Goal: Task Accomplishment & Management: Use online tool/utility

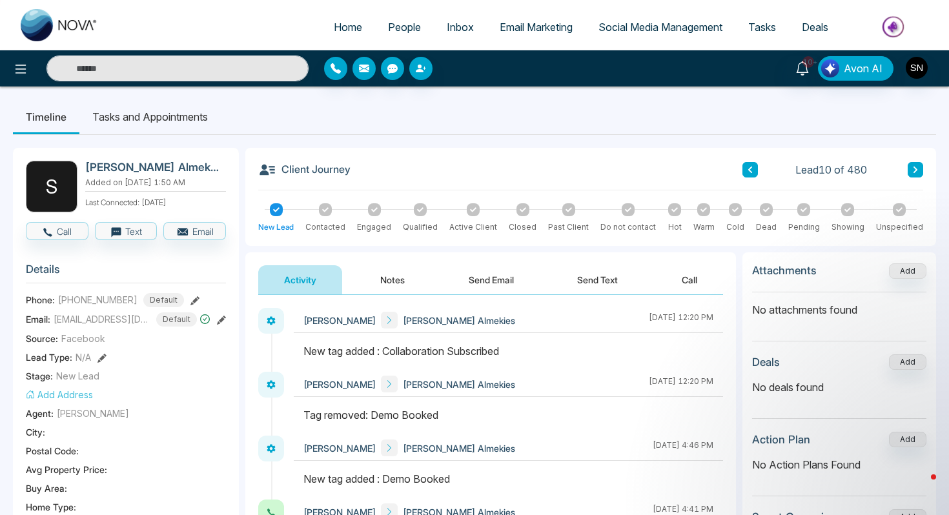
scroll to position [414, 0]
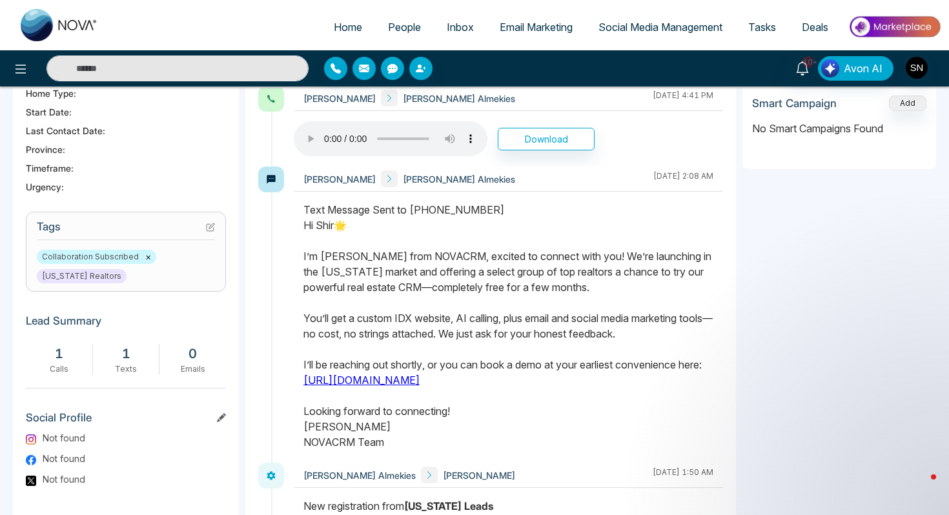
click at [140, 62] on input "text" at bounding box center [177, 69] width 262 height 26
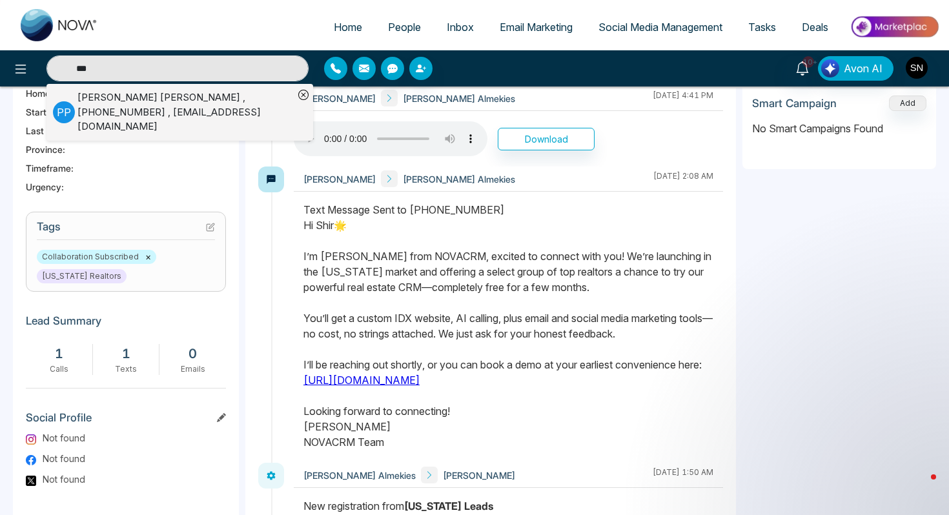
type input "***"
click at [96, 100] on div "[PERSON_NAME] , [PHONE_NUMBER] , [EMAIL_ADDRESS][DOMAIN_NAME]" at bounding box center [185, 112] width 216 height 44
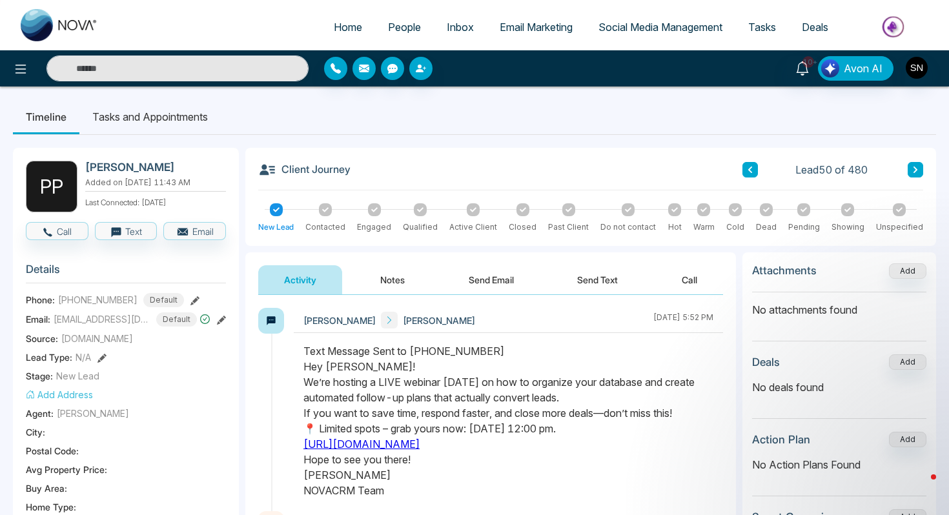
click at [411, 34] on link "People" at bounding box center [404, 27] width 59 height 25
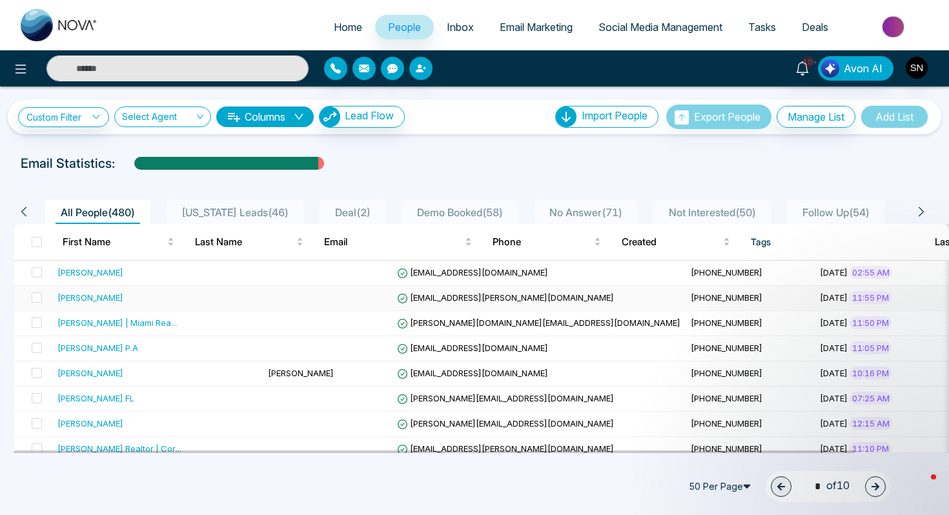
click at [397, 296] on span "[EMAIL_ADDRESS][PERSON_NAME][DOMAIN_NAME]" at bounding box center [505, 297] width 217 height 10
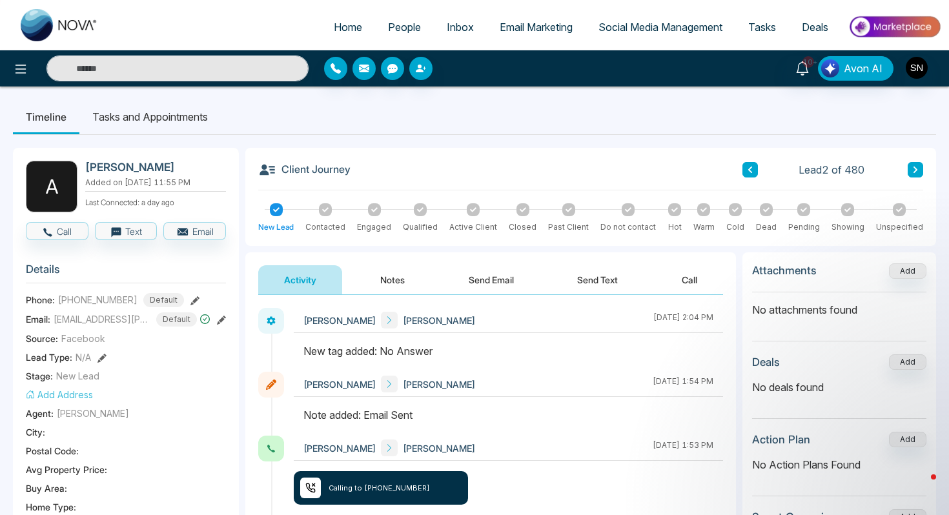
click at [390, 24] on span "People" at bounding box center [404, 27] width 33 height 13
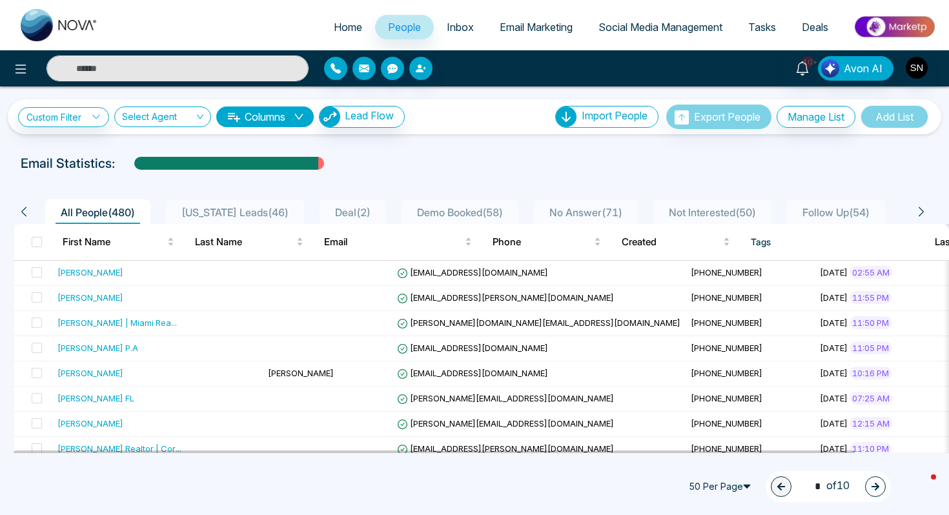
click at [235, 210] on span "[US_STATE] Leads ( 46 )" at bounding box center [234, 212] width 117 height 13
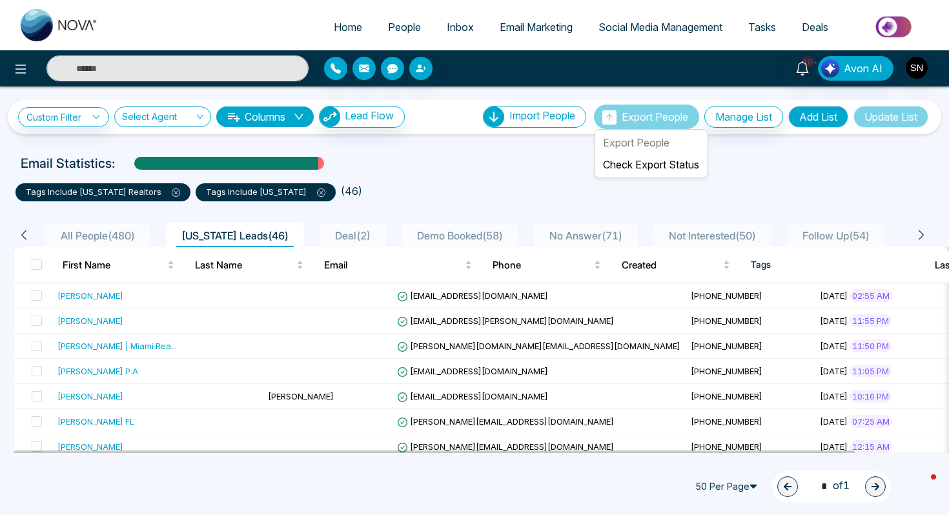
click at [629, 105] on button "Export People" at bounding box center [646, 117] width 105 height 25
click at [634, 163] on link "Check Export Status" at bounding box center [651, 164] width 96 height 13
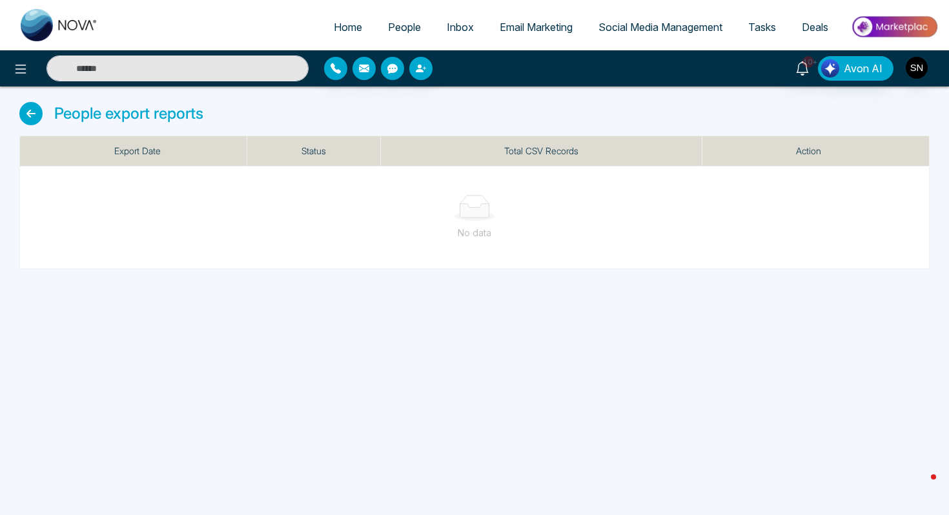
click at [31, 114] on icon at bounding box center [30, 113] width 23 height 23
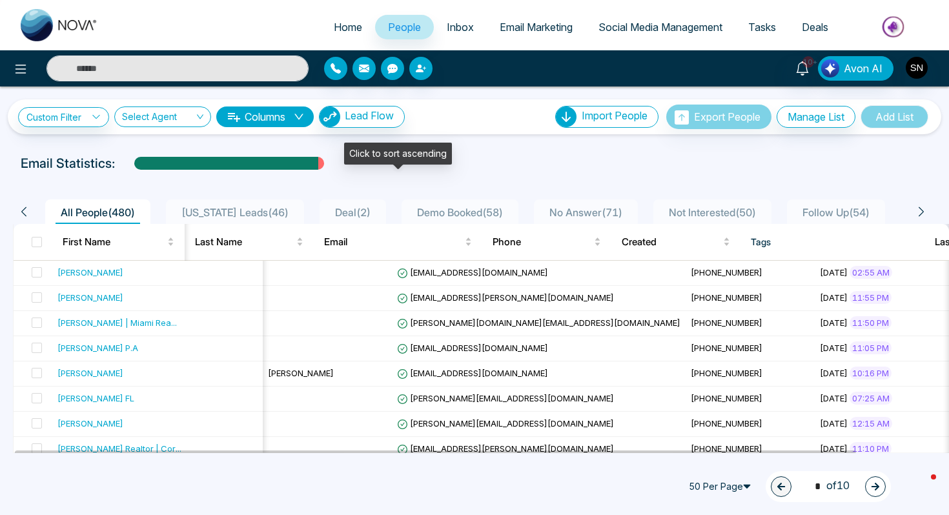
scroll to position [0, 1]
click at [110, 218] on span "All People ( 480 )" at bounding box center [98, 212] width 85 height 13
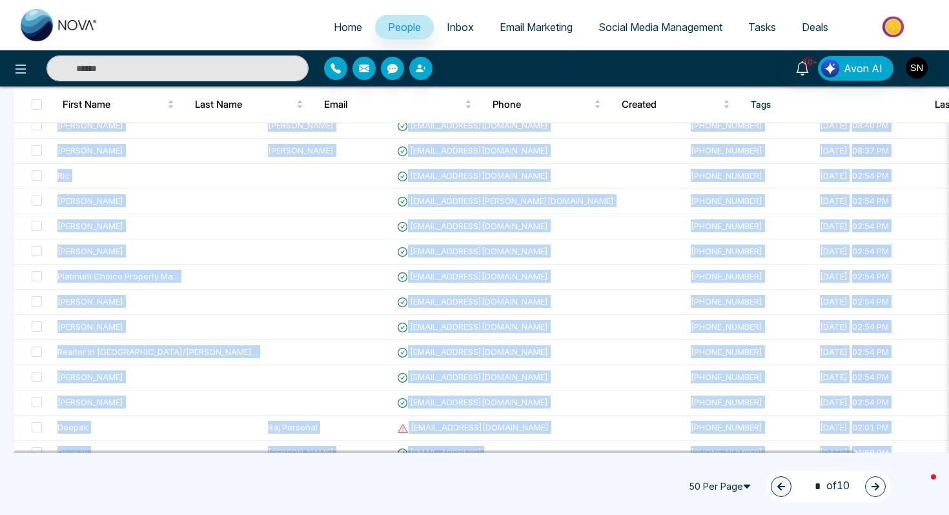
scroll to position [1070, 0]
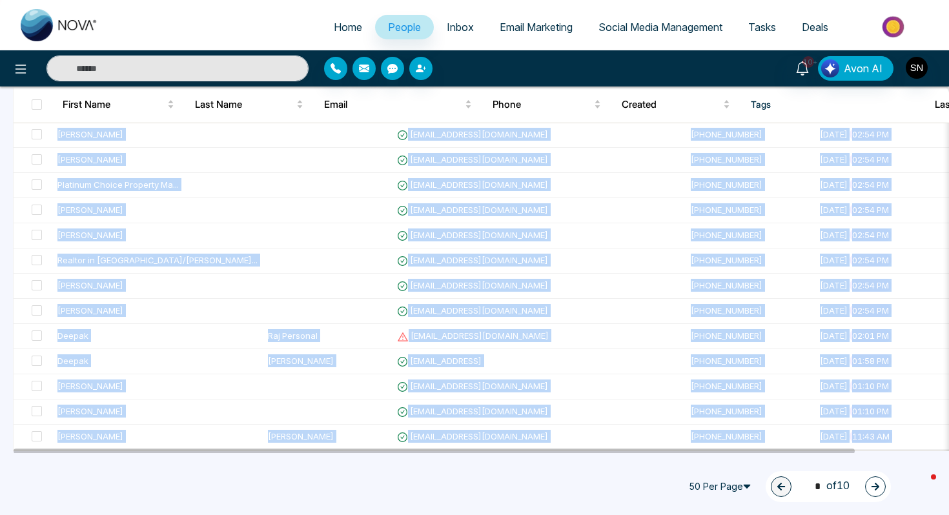
drag, startPoint x: 48, startPoint y: 266, endPoint x: 123, endPoint y: 513, distance: 257.7
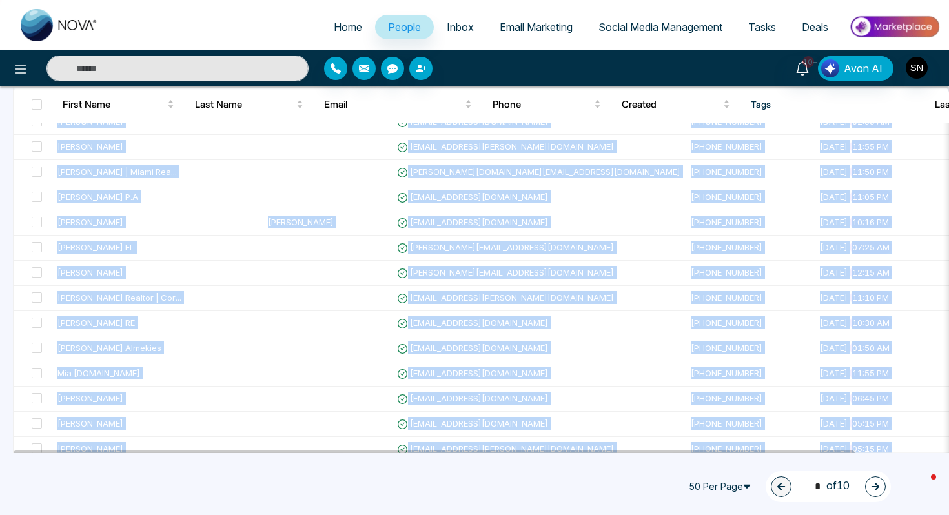
scroll to position [0, 0]
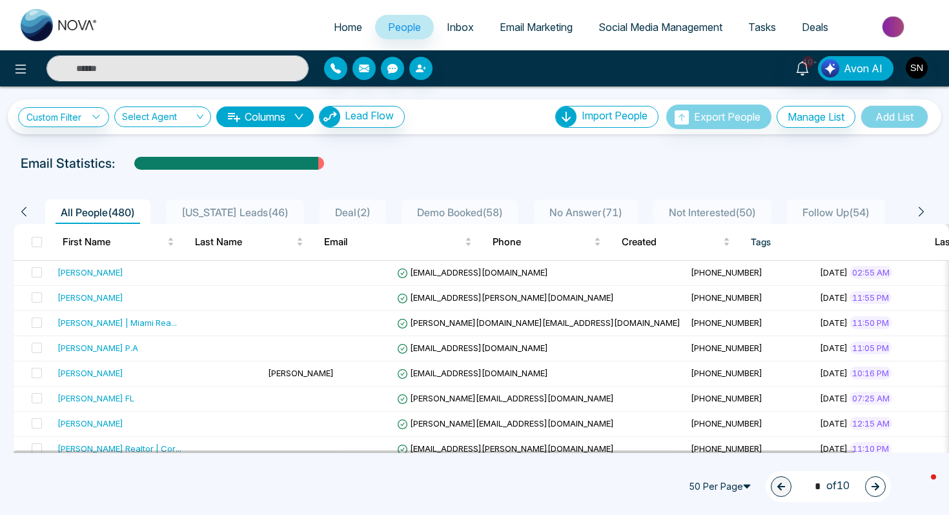
click at [197, 203] on li "[US_STATE] Leads ( 46 )" at bounding box center [235, 211] width 138 height 25
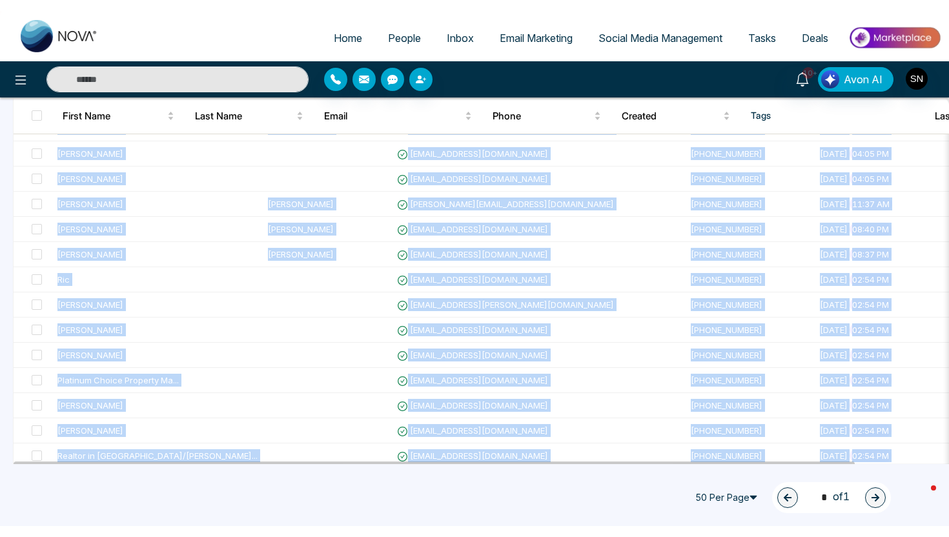
scroll to position [992, 0]
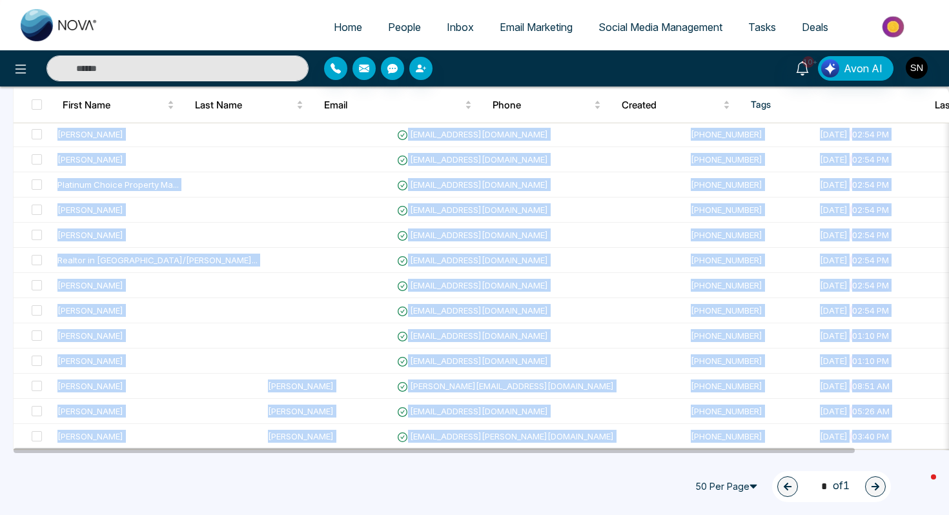
drag, startPoint x: 56, startPoint y: 290, endPoint x: 74, endPoint y: 485, distance: 196.4
copy div "Loremips Dolors Ametconsectetu6667@adipi.eli +44368919935 Seddoe 84, 0381 15:84…"
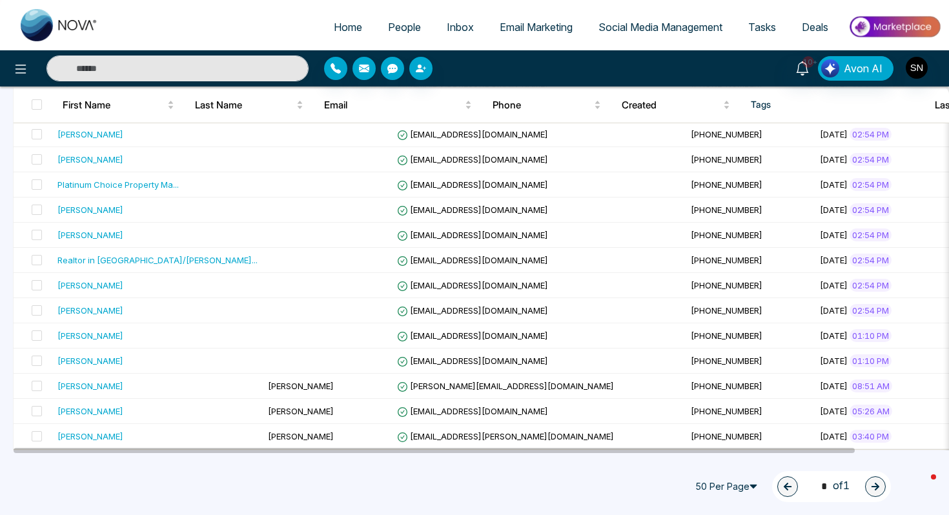
click at [249, 19] on ul "Home People Inbox Email Marketing Social Media Management Tasks Deals" at bounding box center [526, 28] width 830 height 36
click at [388, 24] on span "People" at bounding box center [404, 27] width 33 height 13
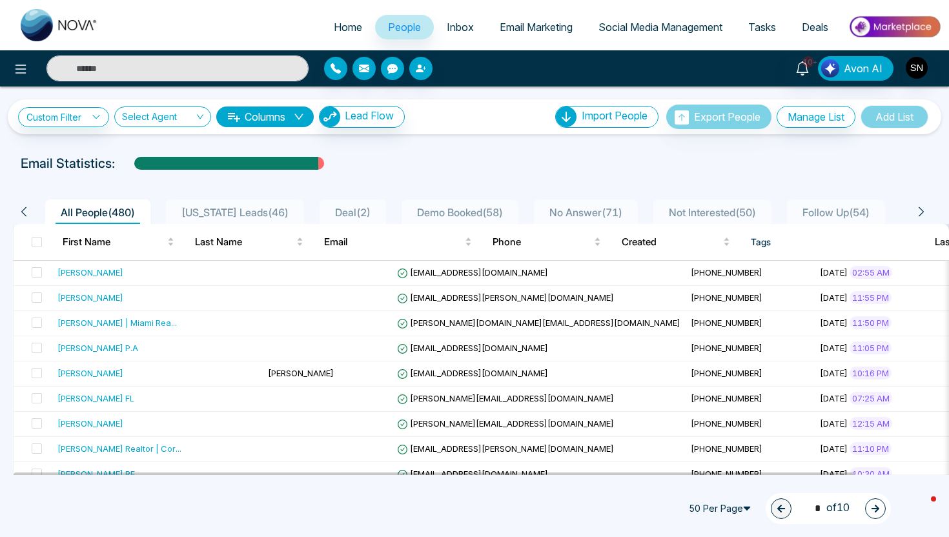
click at [138, 61] on input "text" at bounding box center [177, 69] width 262 height 26
type input "*"
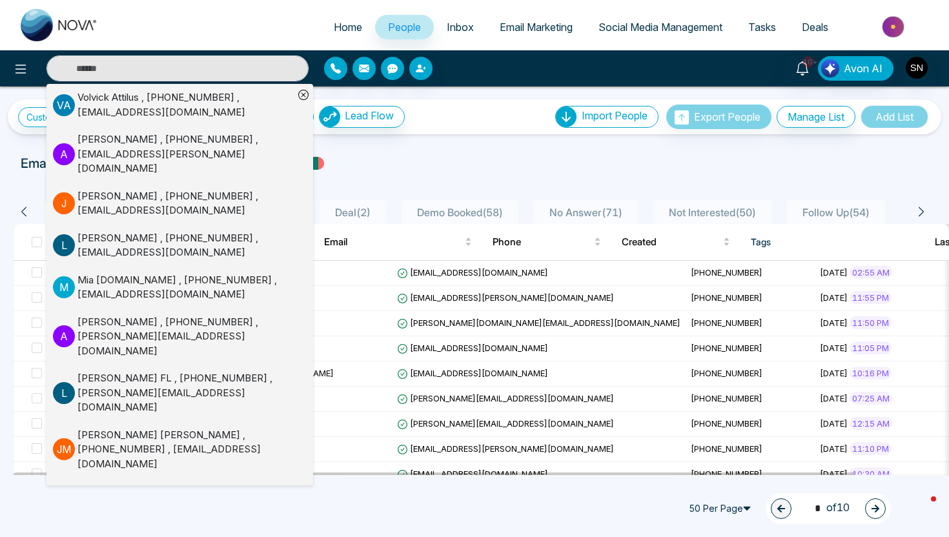
click at [123, 21] on ul "Home People Inbox Email Marketing Social Media Management Tasks Deals" at bounding box center [526, 28] width 830 height 36
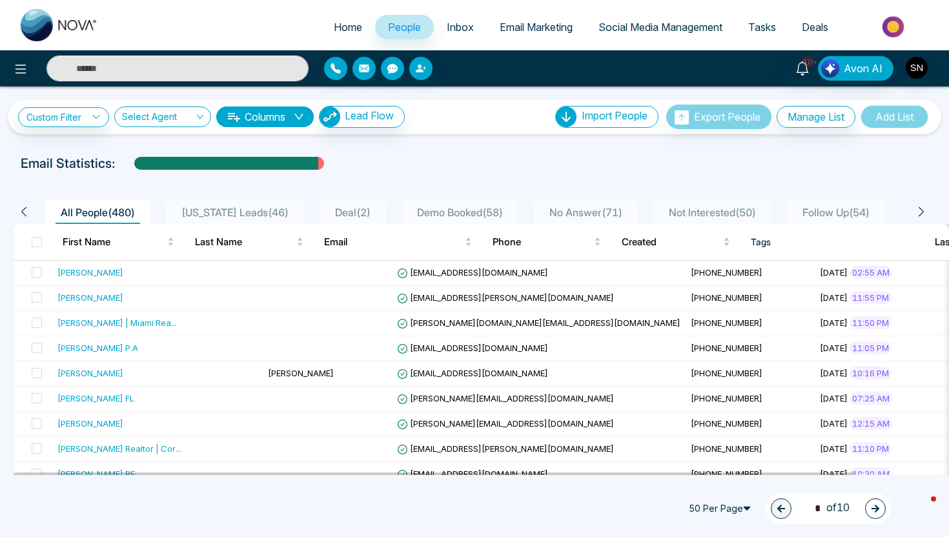
click at [210, 65] on input "text" at bounding box center [177, 69] width 262 height 26
paste input "**********"
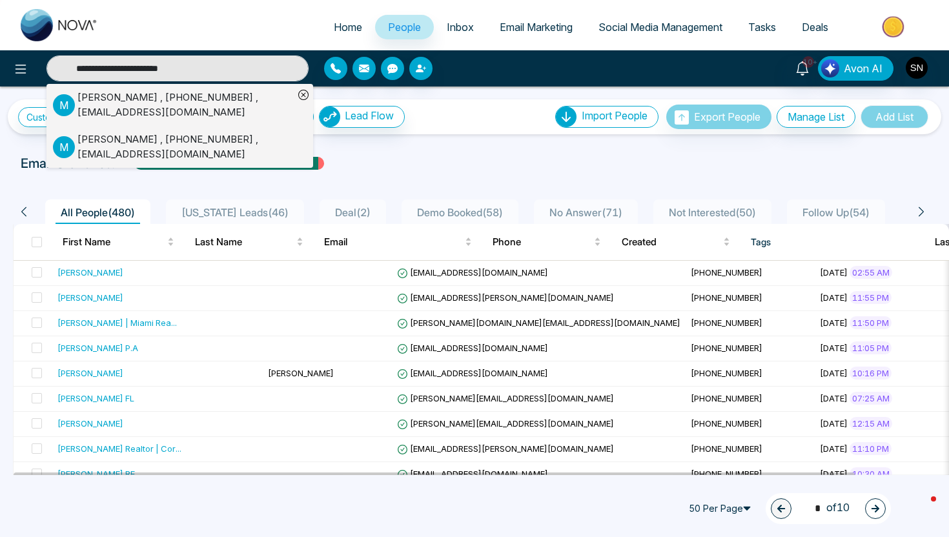
type input "**********"
click at [145, 101] on div "[PERSON_NAME] , [PHONE_NUMBER] , [EMAIL_ADDRESS][DOMAIN_NAME]" at bounding box center [185, 104] width 216 height 29
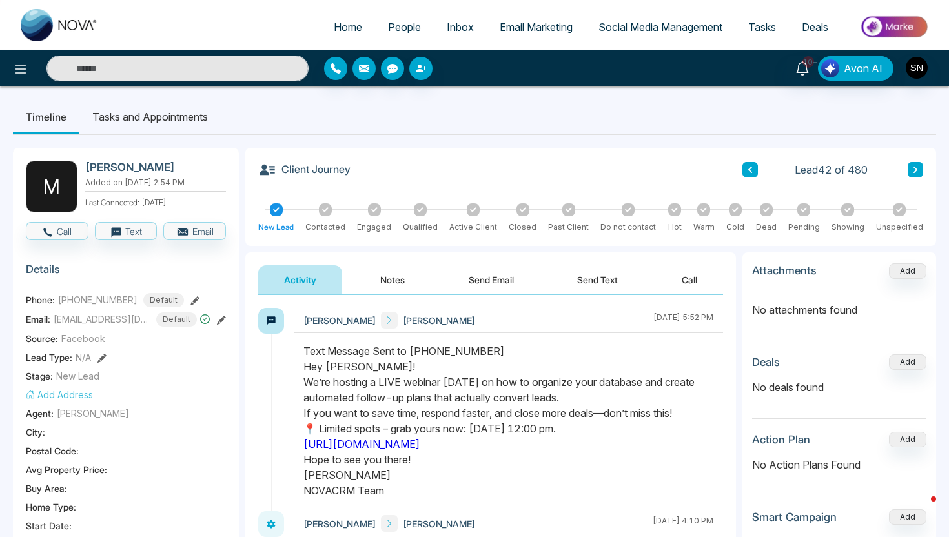
click at [130, 117] on li "Tasks and Appointments" at bounding box center [149, 116] width 141 height 35
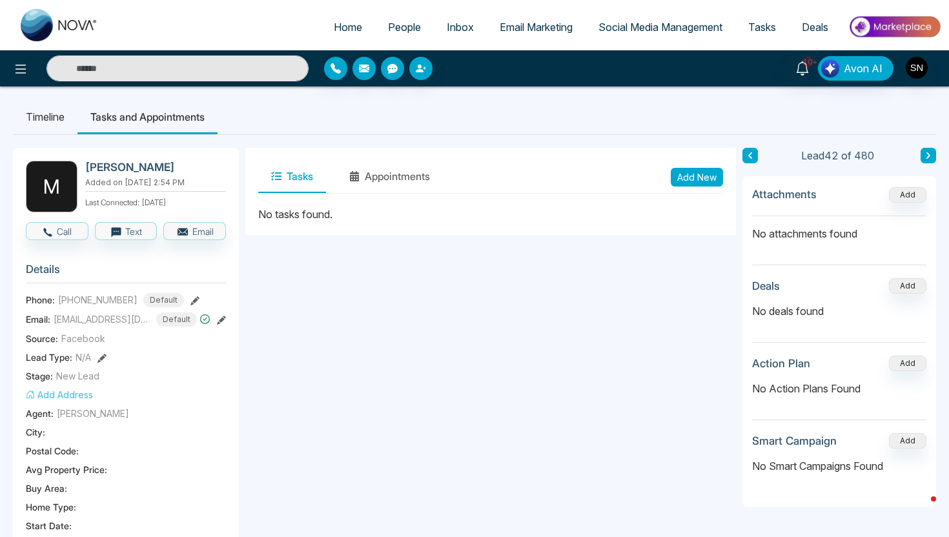
click at [56, 116] on li "Timeline" at bounding box center [45, 116] width 65 height 35
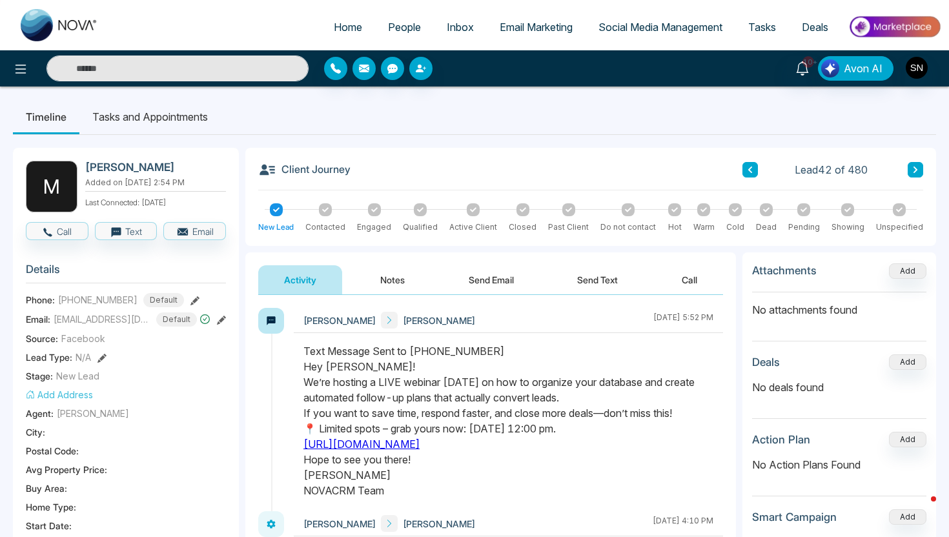
click at [198, 75] on input "text" at bounding box center [177, 69] width 262 height 26
paste input "**********"
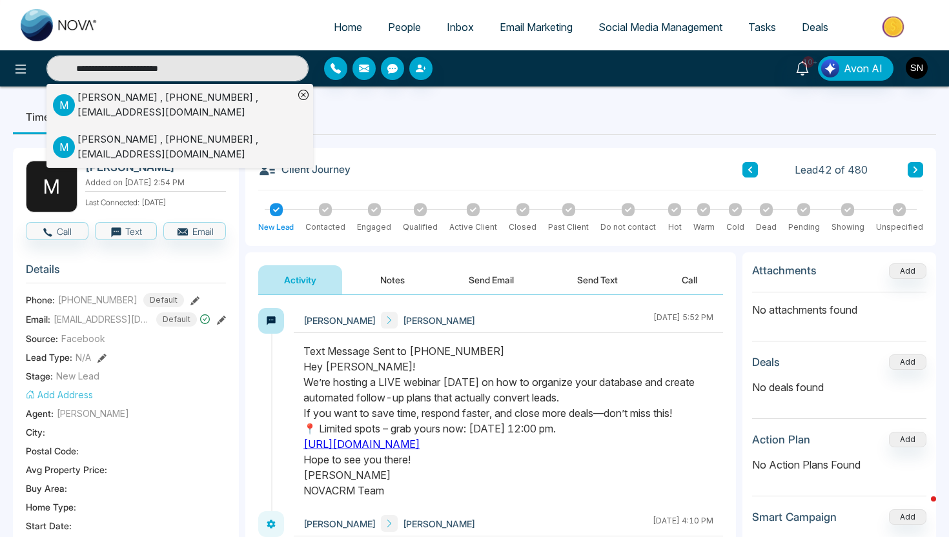
type input "**********"
click at [159, 146] on div "[PERSON_NAME] , [PHONE_NUMBER] , [EMAIL_ADDRESS][DOMAIN_NAME]" at bounding box center [185, 146] width 216 height 29
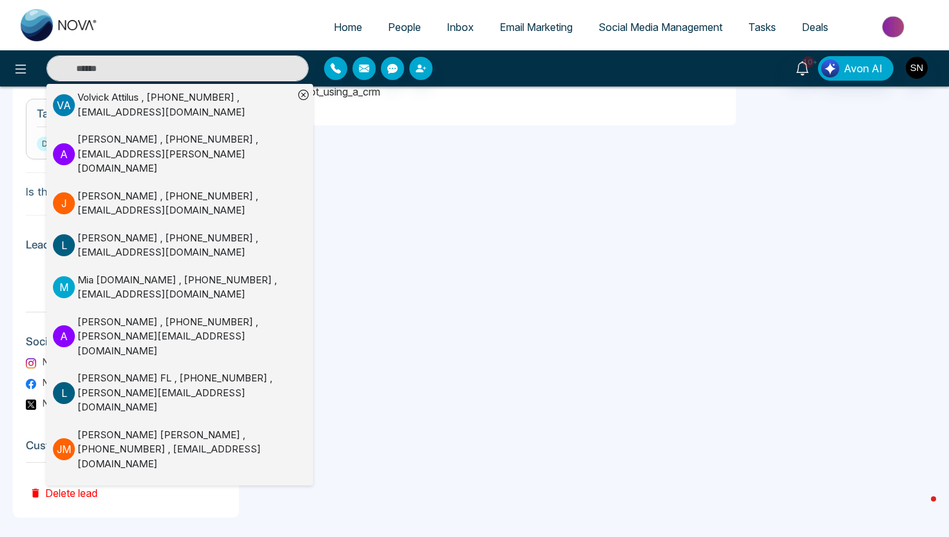
click at [422, 305] on div "**********" at bounding box center [490, 121] width 491 height 791
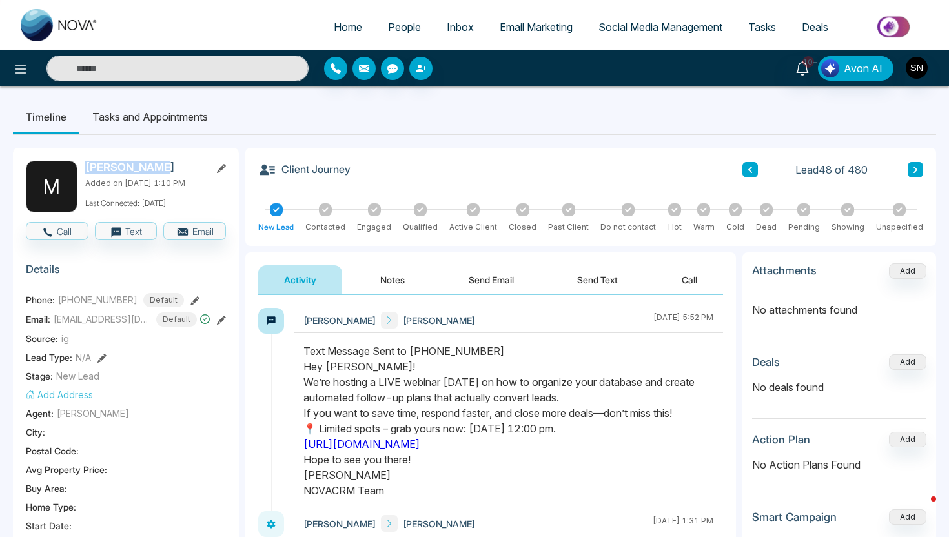
drag, startPoint x: 84, startPoint y: 170, endPoint x: 145, endPoint y: 170, distance: 60.7
click at [145, 170] on div "M [PERSON_NAME] Added on [DATE] 1:10 PM Last Connected: [DATE]" at bounding box center [126, 187] width 200 height 52
copy h2 "[PERSON_NAME]"
click at [23, 70] on icon at bounding box center [20, 68] width 15 height 15
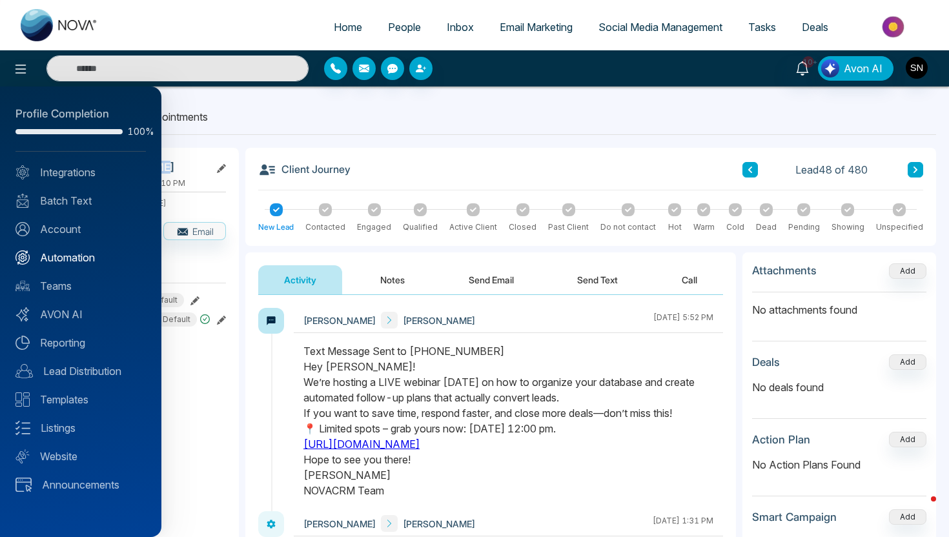
click at [56, 262] on link "Automation" at bounding box center [80, 257] width 130 height 15
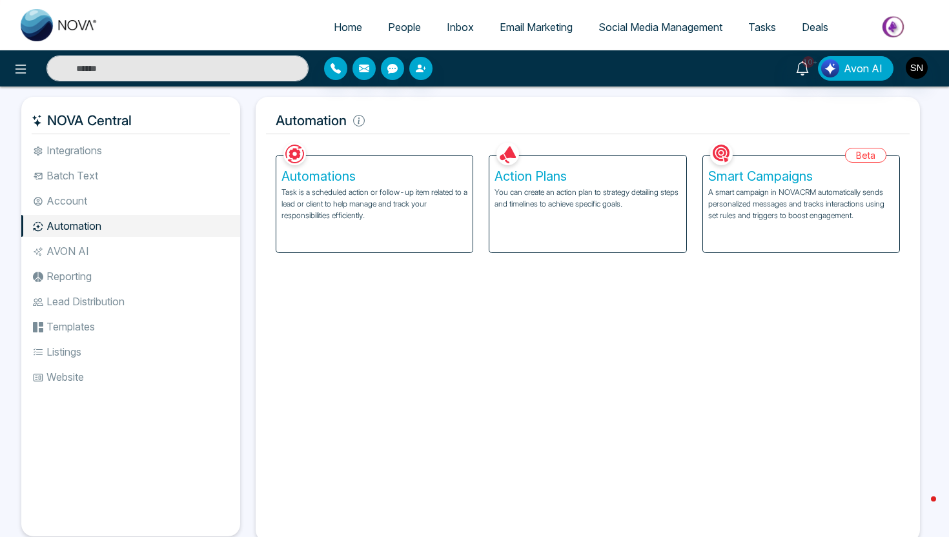
click at [549, 194] on p "You can create an action plan to strategy detailing steps and timelines to achi…" at bounding box center [587, 198] width 186 height 23
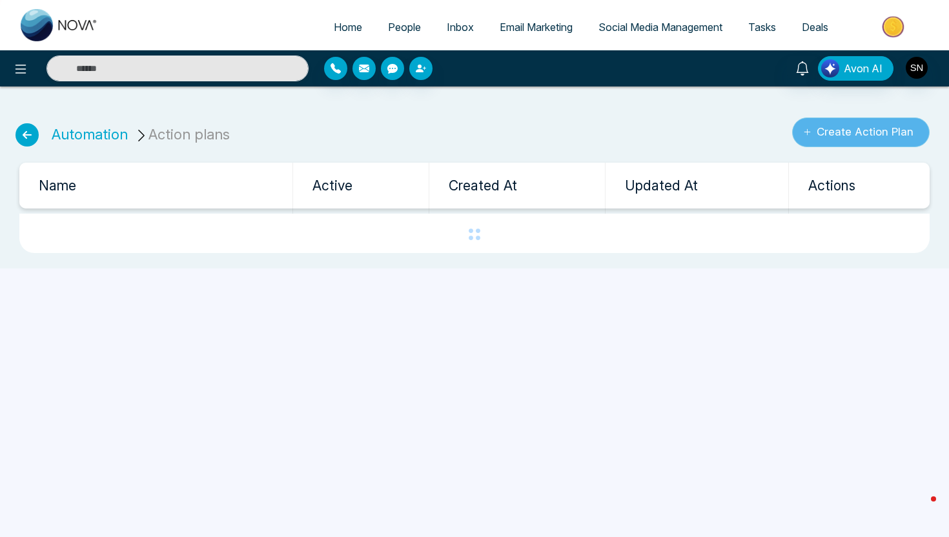
click at [881, 130] on button "Create Action Plan" at bounding box center [860, 132] width 137 height 30
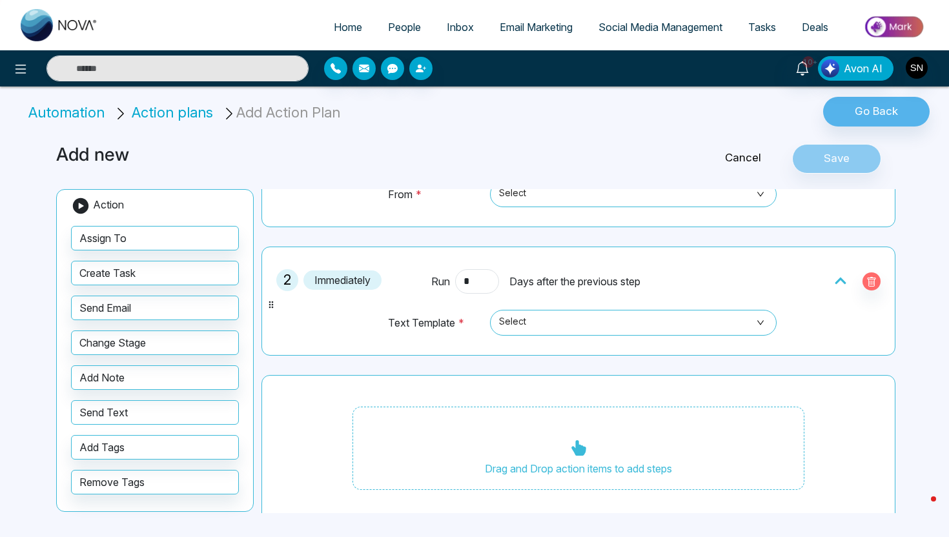
scroll to position [192, 0]
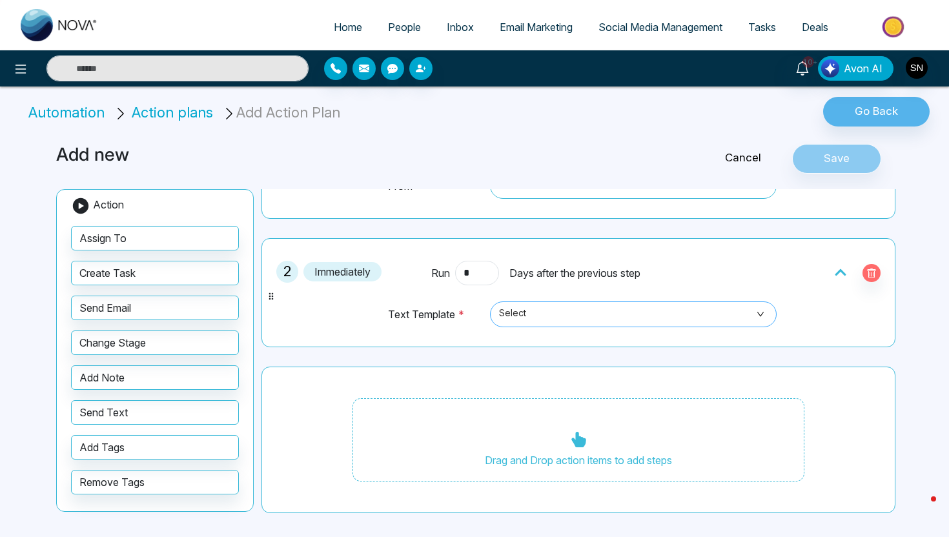
click at [579, 314] on span "Select" at bounding box center [633, 314] width 269 height 22
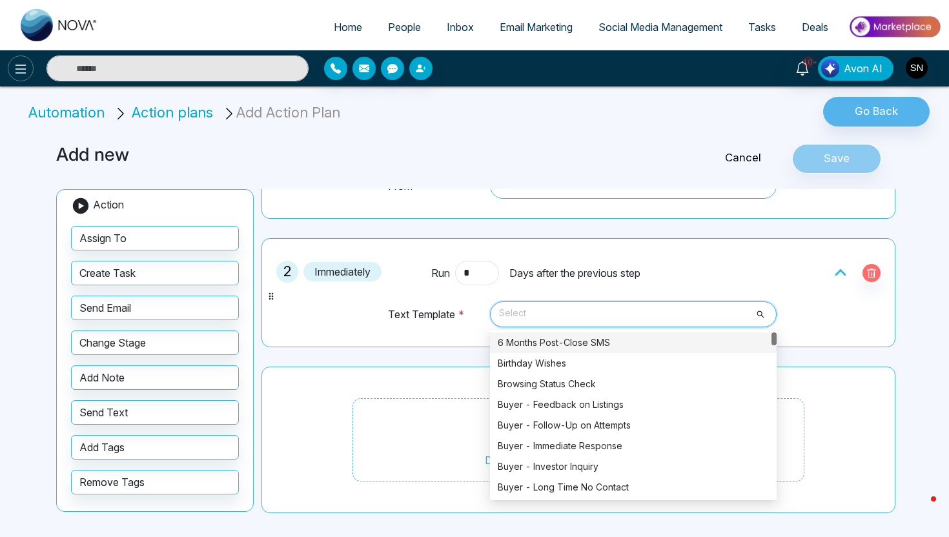
click at [16, 70] on icon at bounding box center [20, 68] width 15 height 15
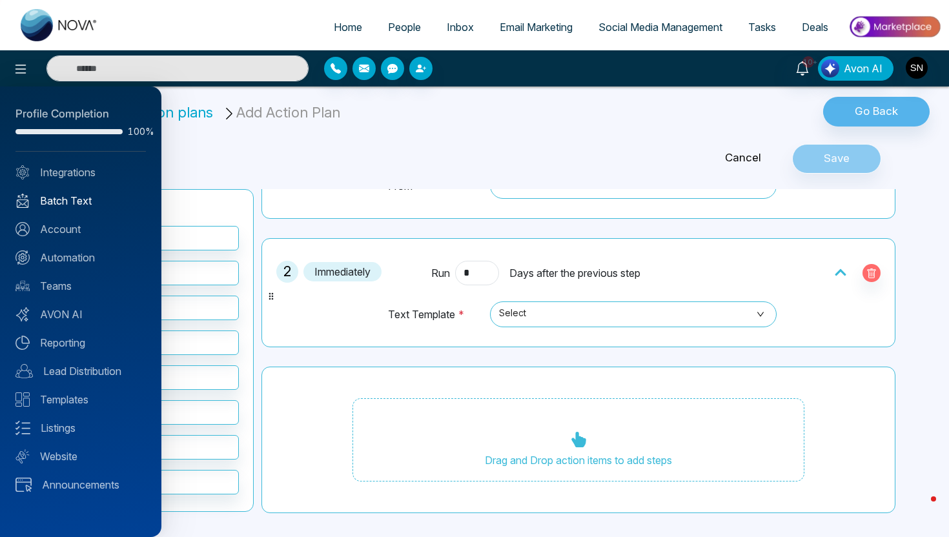
click at [72, 202] on link "Batch Text" at bounding box center [80, 200] width 130 height 15
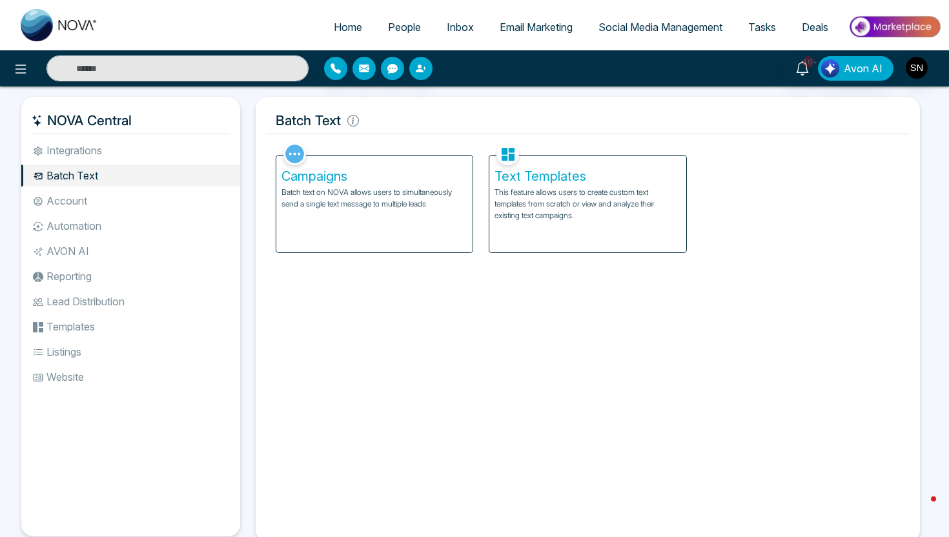
click at [547, 198] on p "This feature allows users to create custom text templates from scratch or view …" at bounding box center [587, 204] width 186 height 35
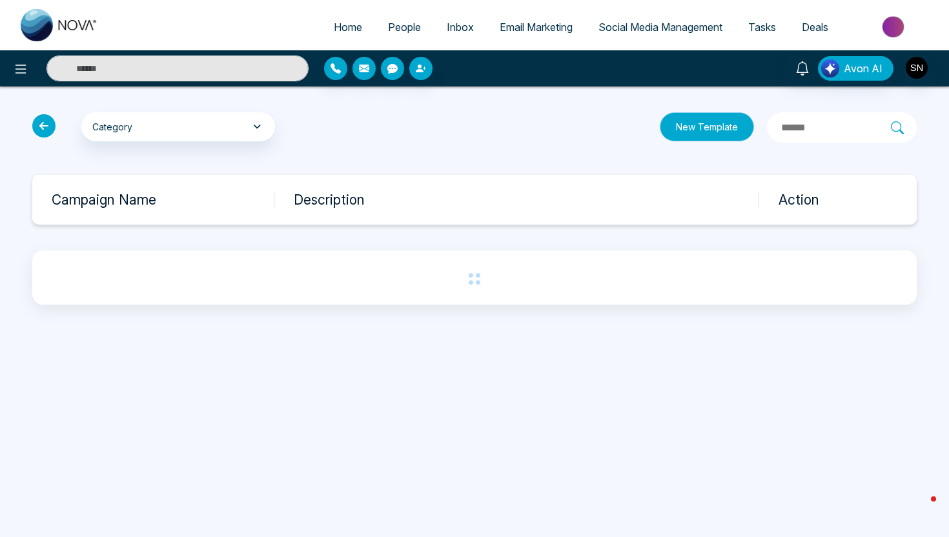
click at [698, 125] on button "New Template" at bounding box center [707, 126] width 94 height 29
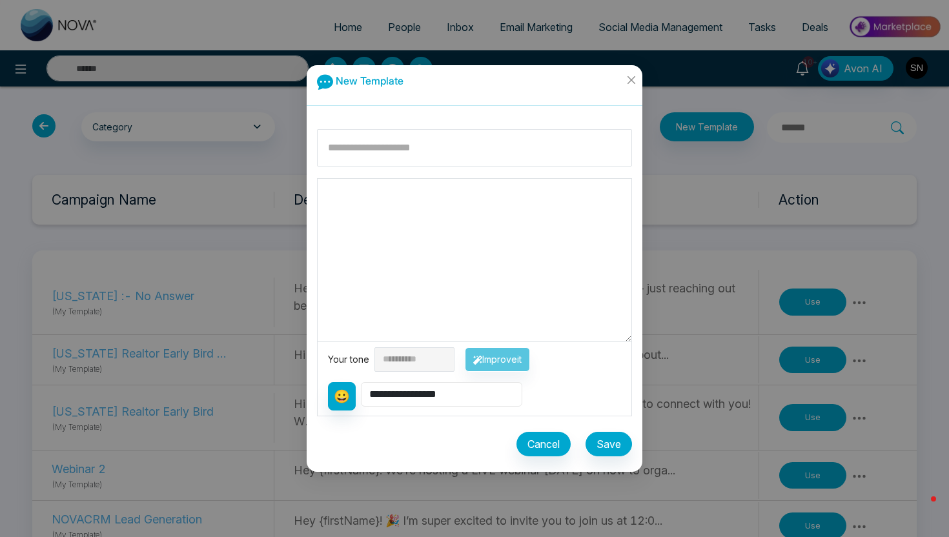
click at [373, 392] on select "**********" at bounding box center [441, 394] width 161 height 25
click at [406, 147] on input at bounding box center [474, 147] width 315 height 37
click at [529, 161] on input at bounding box center [474, 147] width 315 height 37
type input "*****"
click at [625, 83] on span "Close" at bounding box center [631, 82] width 23 height 35
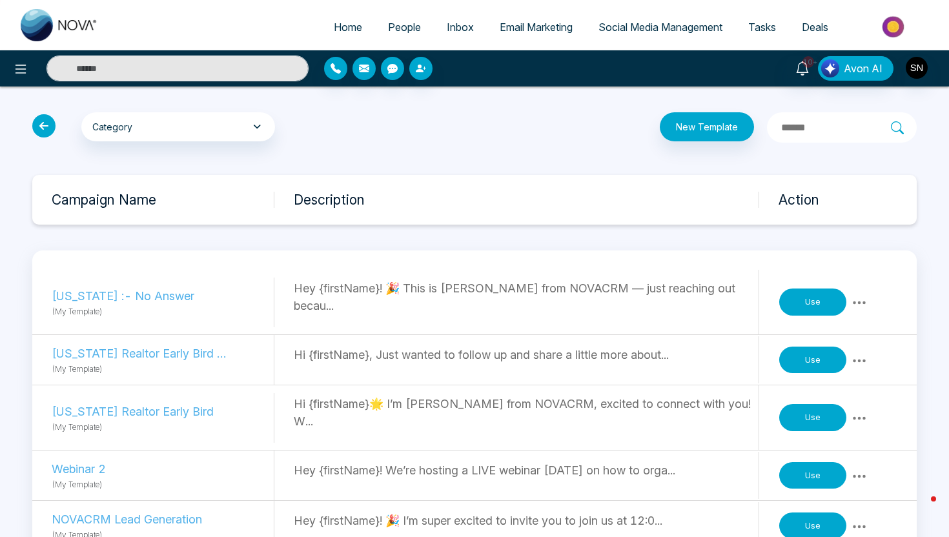
click at [540, 29] on span "Email Marketing" at bounding box center [536, 27] width 73 height 13
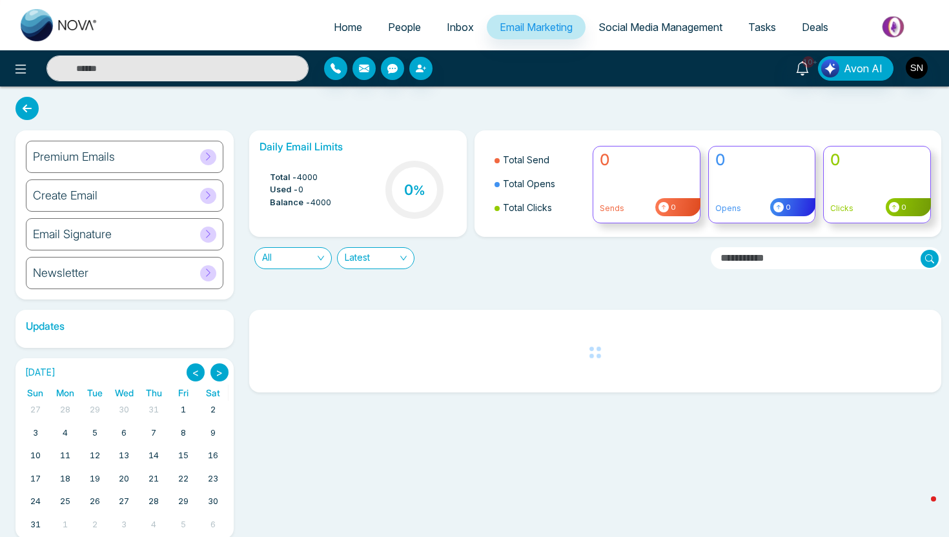
click at [94, 199] on h6 "Create Email" at bounding box center [65, 195] width 65 height 14
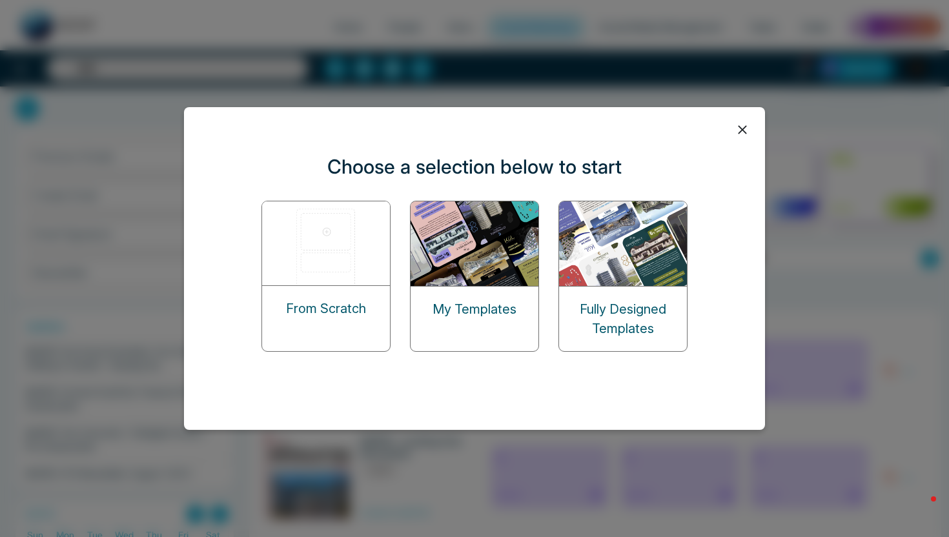
click at [321, 242] on img at bounding box center [326, 243] width 129 height 84
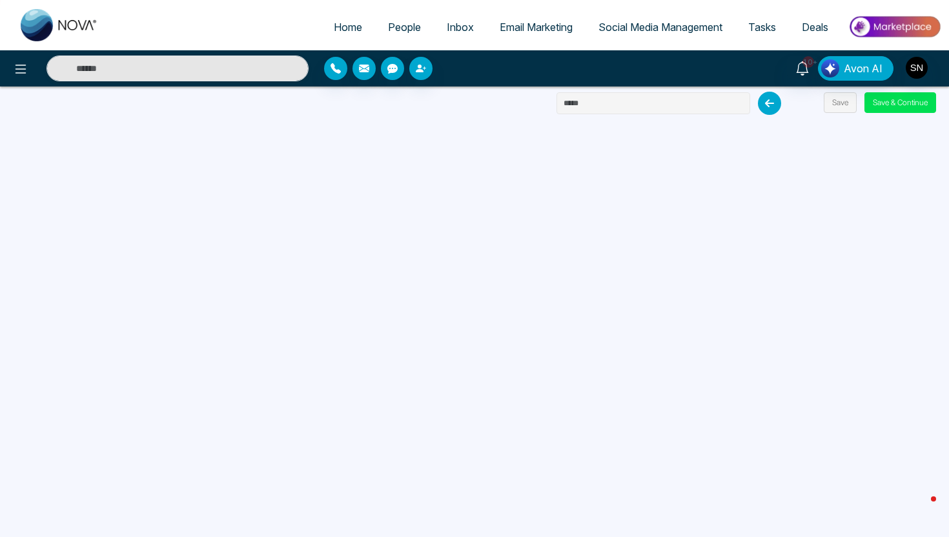
drag, startPoint x: 596, startPoint y: 97, endPoint x: 535, endPoint y: 97, distance: 60.7
click at [535, 97] on div "Home People Inbox Email Marketing Social Media Management Tasks Deals 10+ Avon …" at bounding box center [474, 268] width 949 height 537
type input "*******"
click at [880, 108] on button "Save & Continue" at bounding box center [900, 102] width 72 height 21
click at [842, 109] on button "Save" at bounding box center [840, 102] width 33 height 21
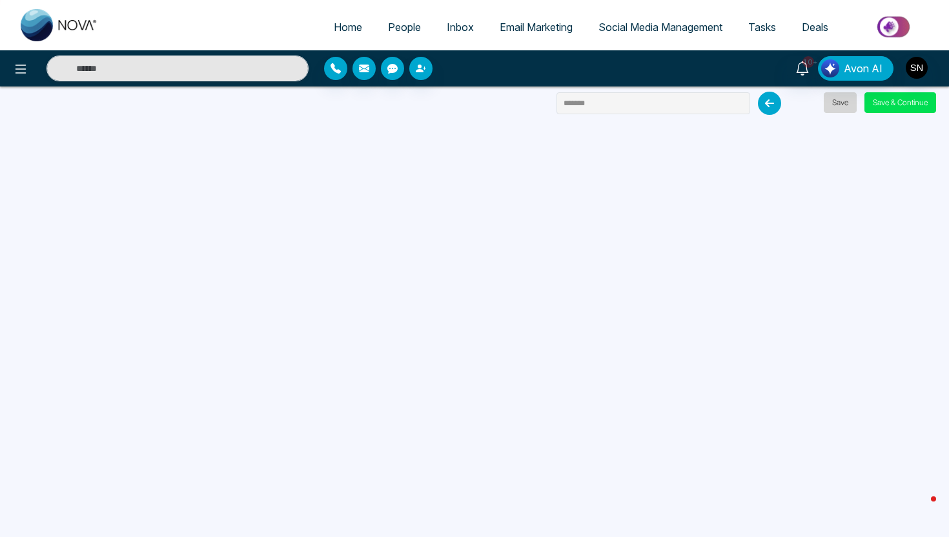
click at [842, 109] on button "Save" at bounding box center [840, 102] width 33 height 21
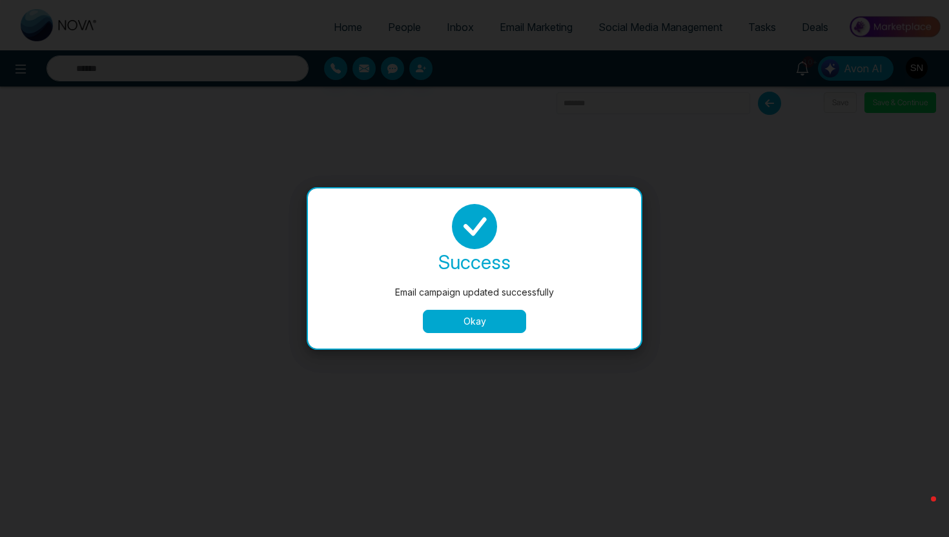
click at [483, 327] on button "Okay" at bounding box center [474, 321] width 103 height 23
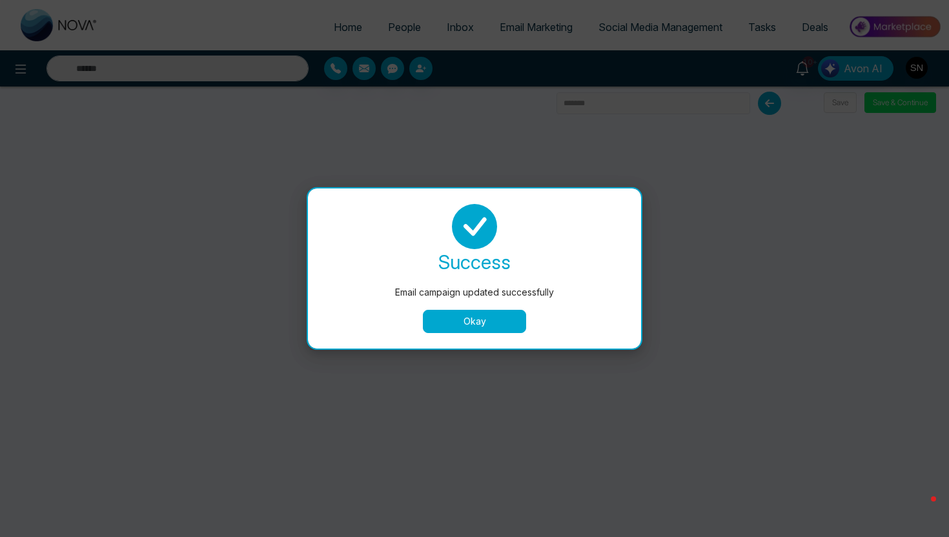
click at [484, 320] on button "Okay" at bounding box center [474, 321] width 103 height 23
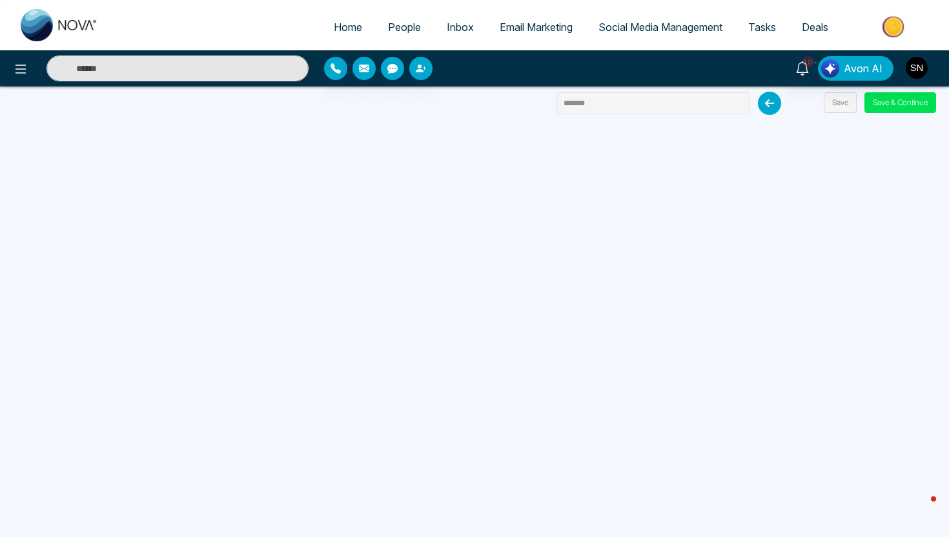
click at [334, 29] on span "Home" at bounding box center [348, 27] width 28 height 13
select select "*"
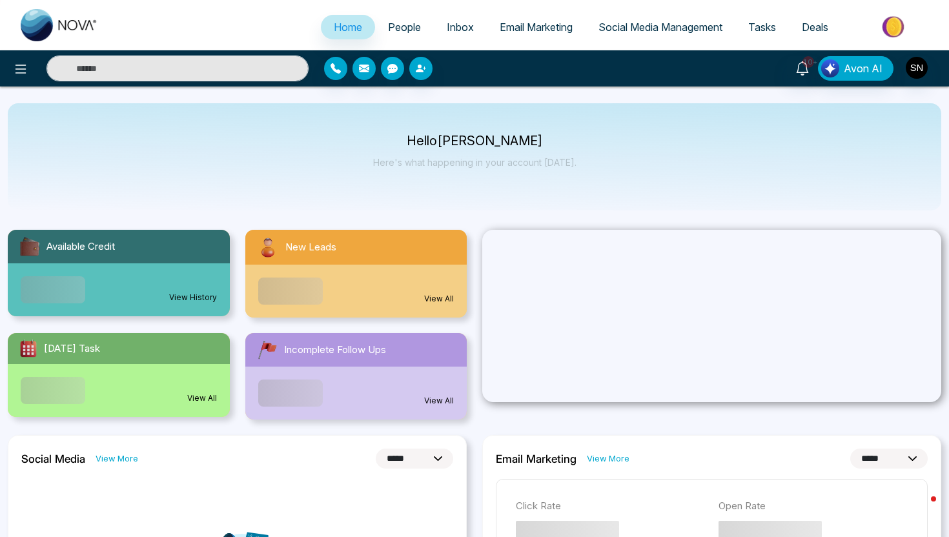
click at [1, 78] on div at bounding box center [158, 69] width 316 height 26
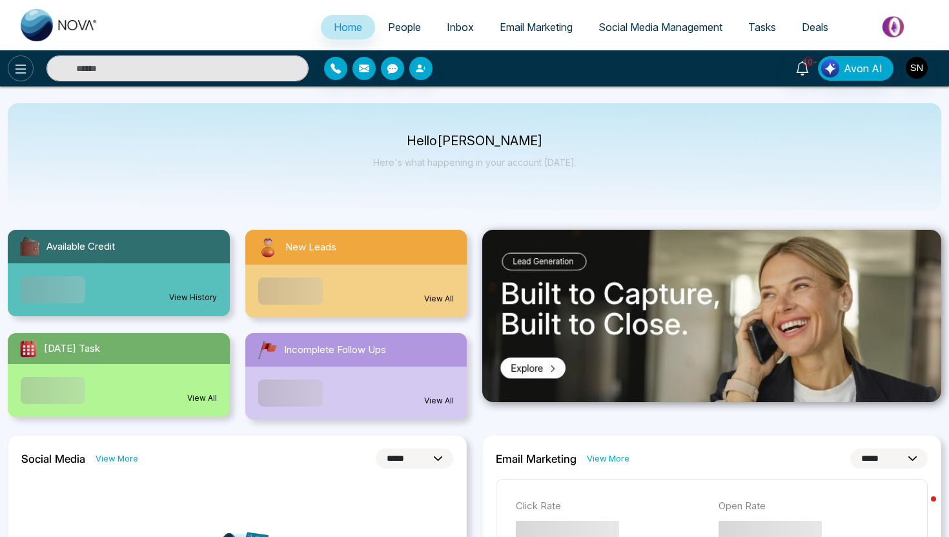
click at [19, 74] on icon at bounding box center [20, 68] width 15 height 15
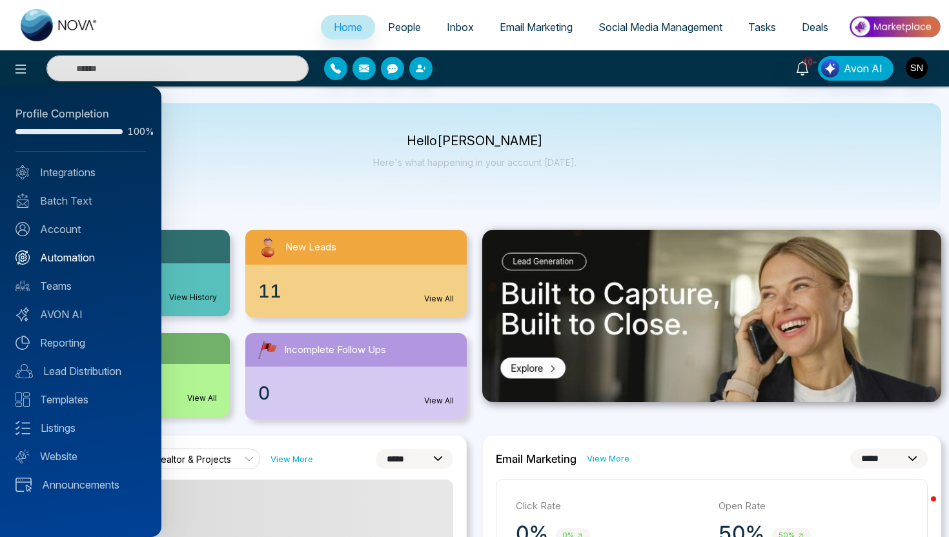
click at [81, 258] on link "Automation" at bounding box center [80, 257] width 130 height 15
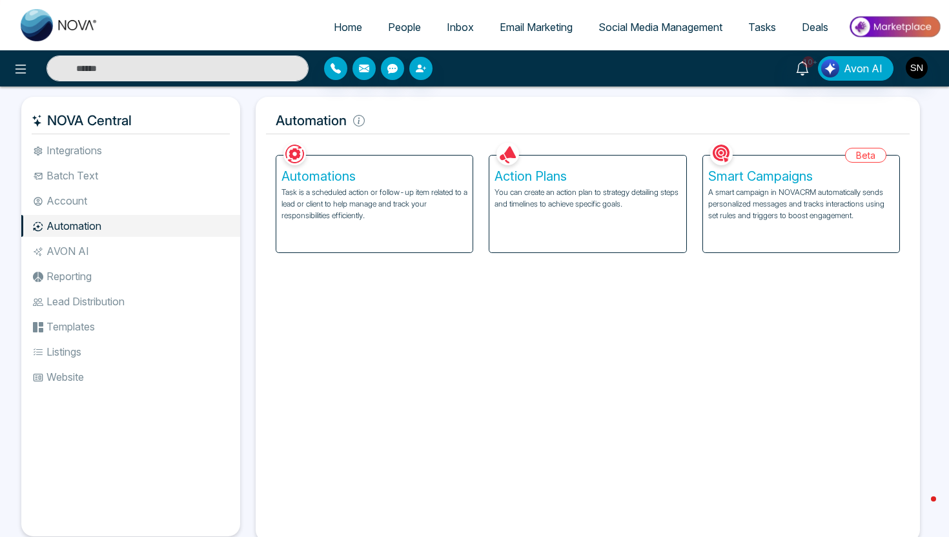
click at [632, 185] on div "Action Plans You can create an action plan to strategy detailing steps and time…" at bounding box center [587, 204] width 196 height 97
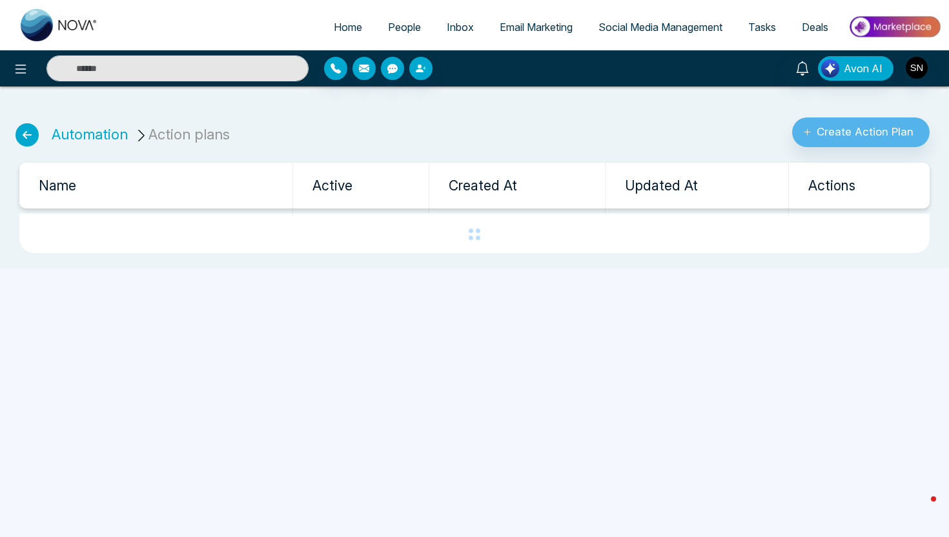
click at [884, 148] on div "Automation Action plans Create Action Plan Name Active Created At Updated At Ac…" at bounding box center [474, 183] width 949 height 172
click at [880, 136] on button "Create Action Plan" at bounding box center [860, 132] width 137 height 30
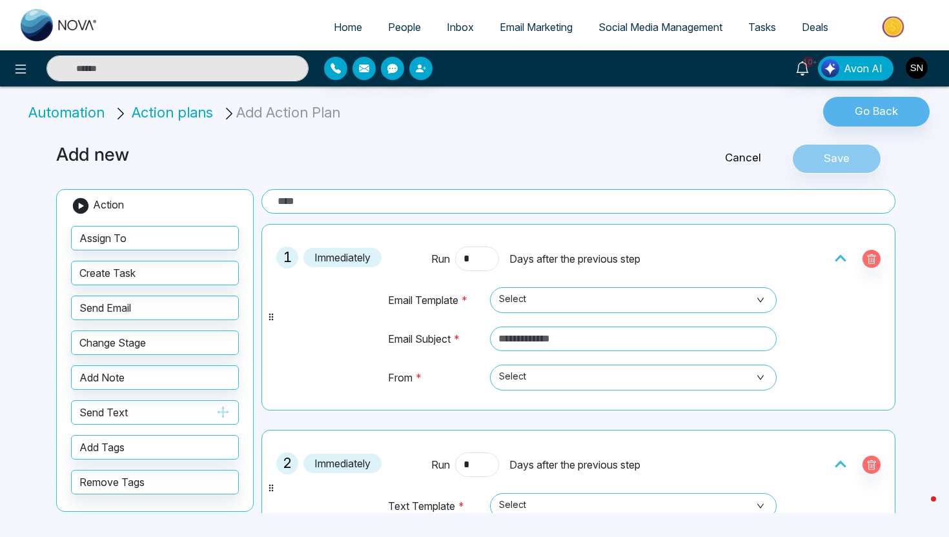
scroll to position [39, 0]
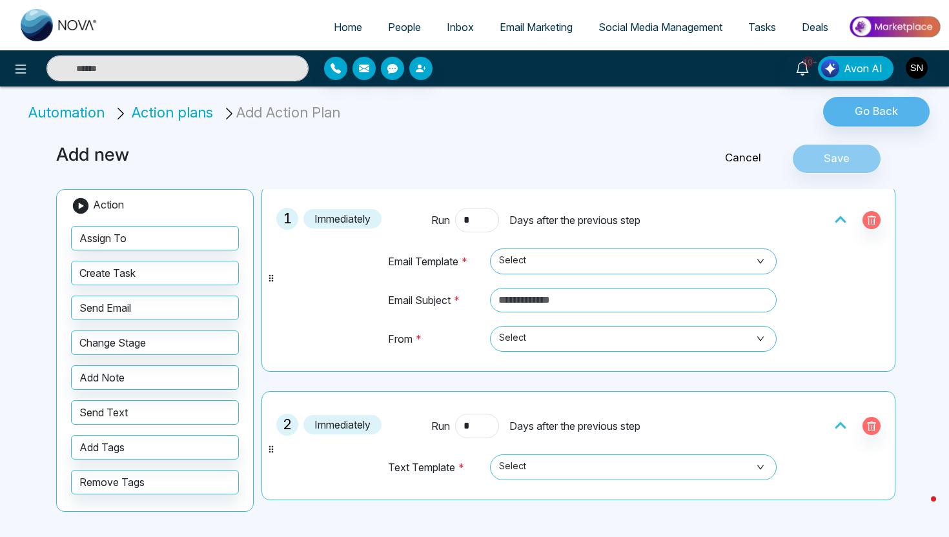
click at [560, 259] on span "Select" at bounding box center [633, 261] width 269 height 22
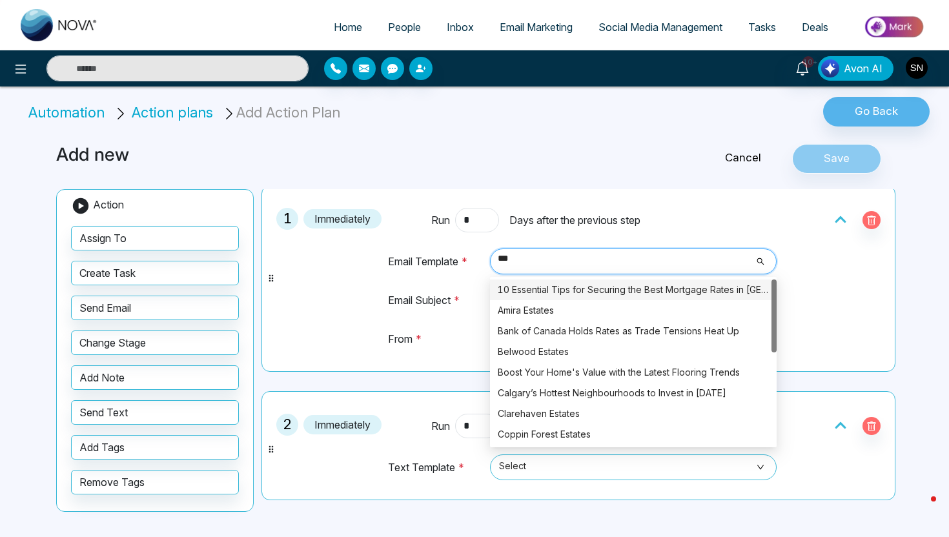
type input "****"
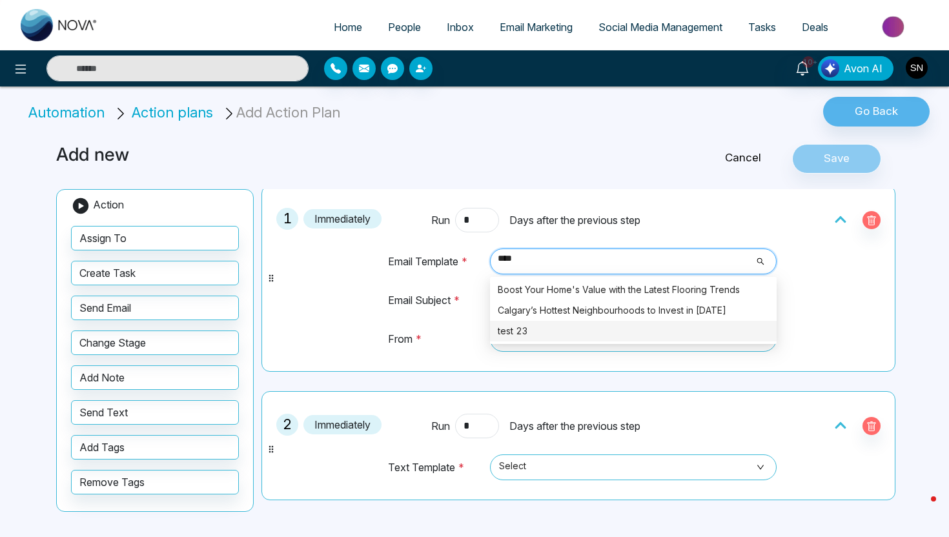
click at [531, 336] on div "test 23" at bounding box center [633, 331] width 271 height 14
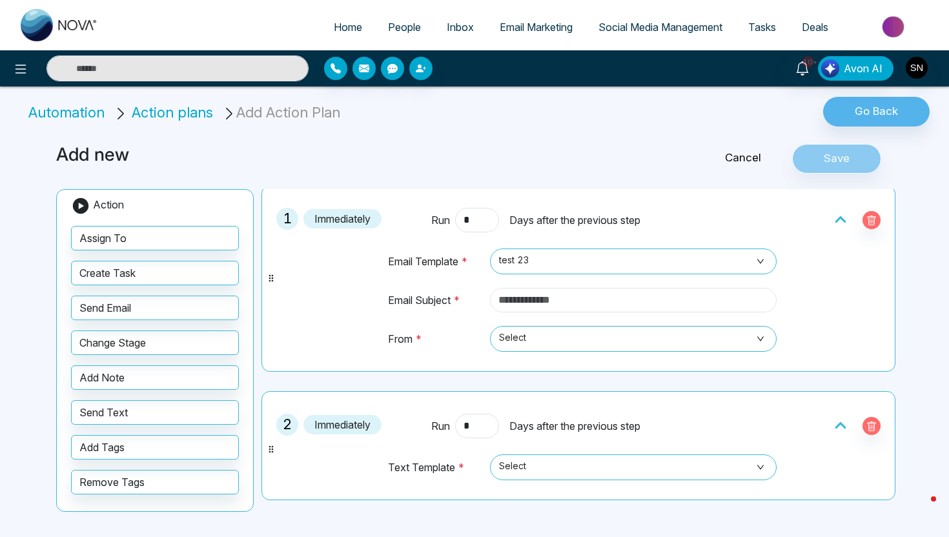
click at [536, 307] on input "text" at bounding box center [633, 300] width 287 height 25
click at [533, 336] on span "Select" at bounding box center [633, 339] width 269 height 22
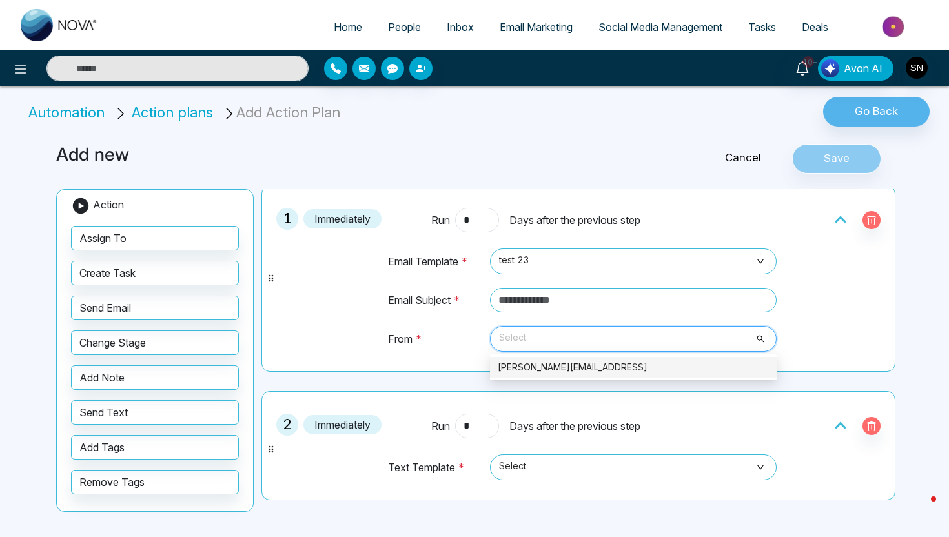
click at [506, 412] on div "2 Immediately Run * Days after the previous step Text Template * Select" at bounding box center [579, 445] width 620 height 95
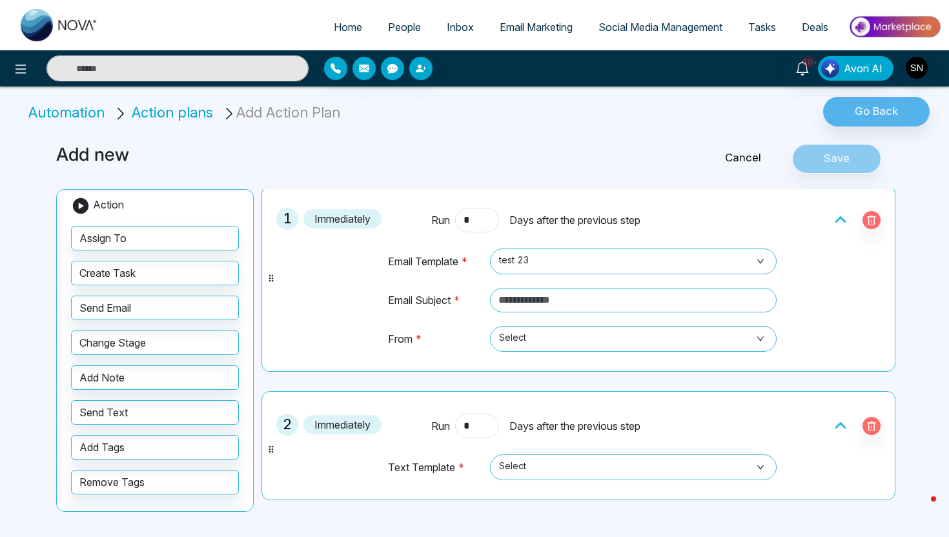
scroll to position [192, 0]
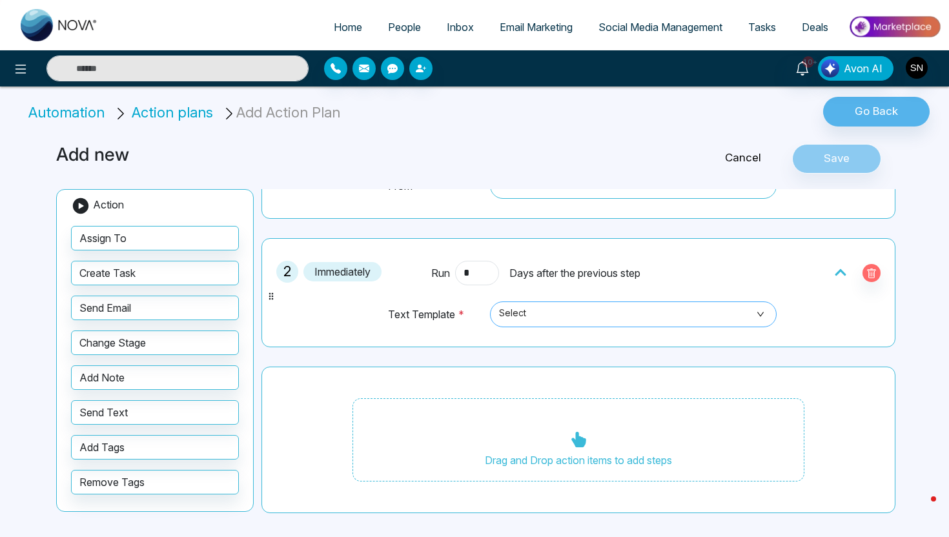
click at [546, 323] on span "Select" at bounding box center [633, 314] width 269 height 22
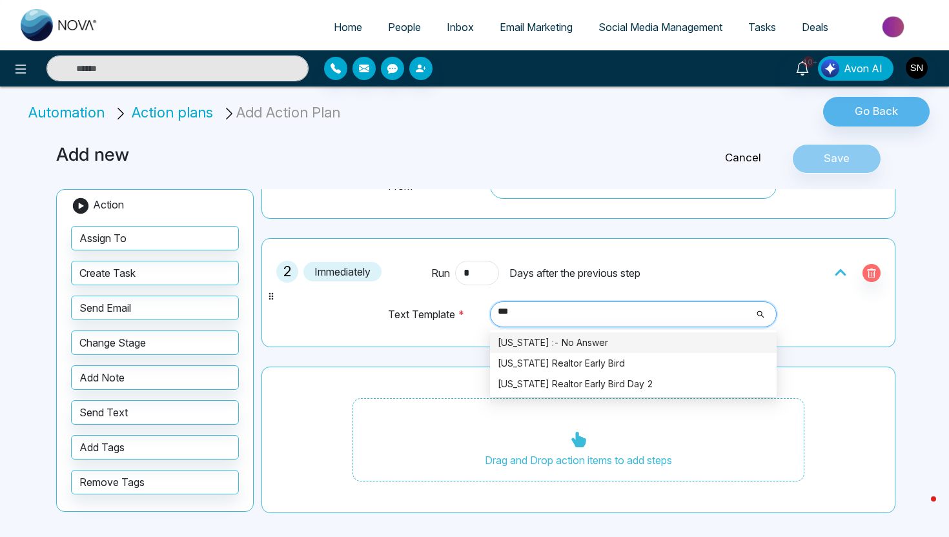
type input "****"
click at [545, 336] on div "[US_STATE] :- No Answer" at bounding box center [633, 343] width 271 height 14
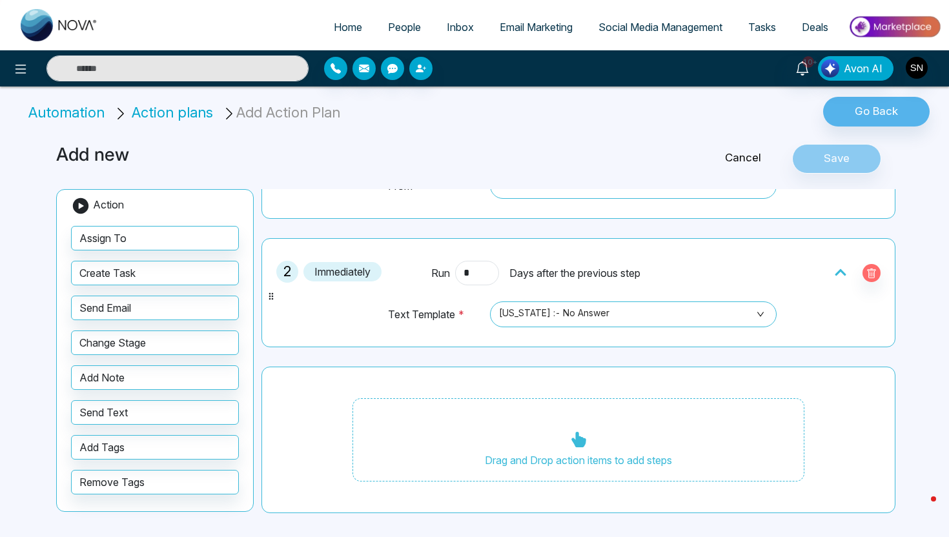
click at [759, 157] on link "Cancel" at bounding box center [743, 158] width 98 height 17
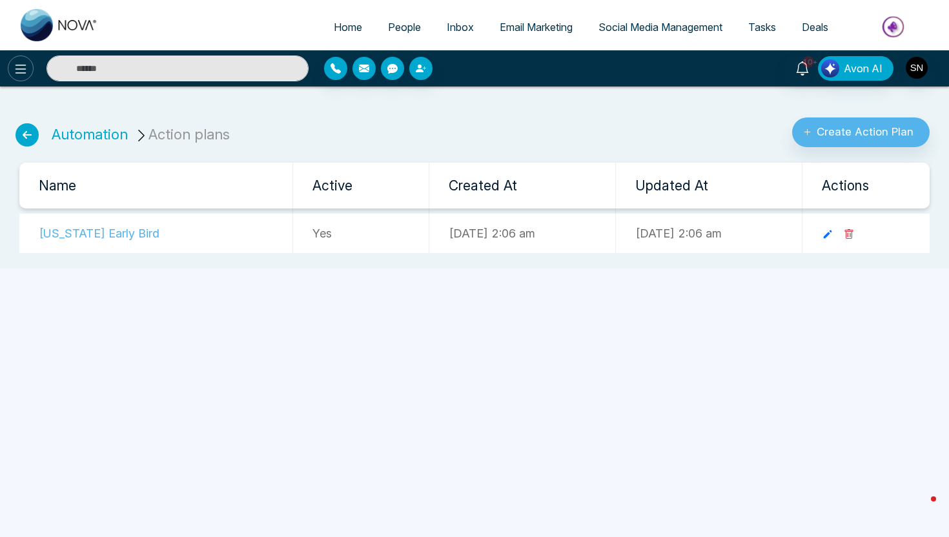
click at [16, 71] on icon at bounding box center [20, 68] width 15 height 15
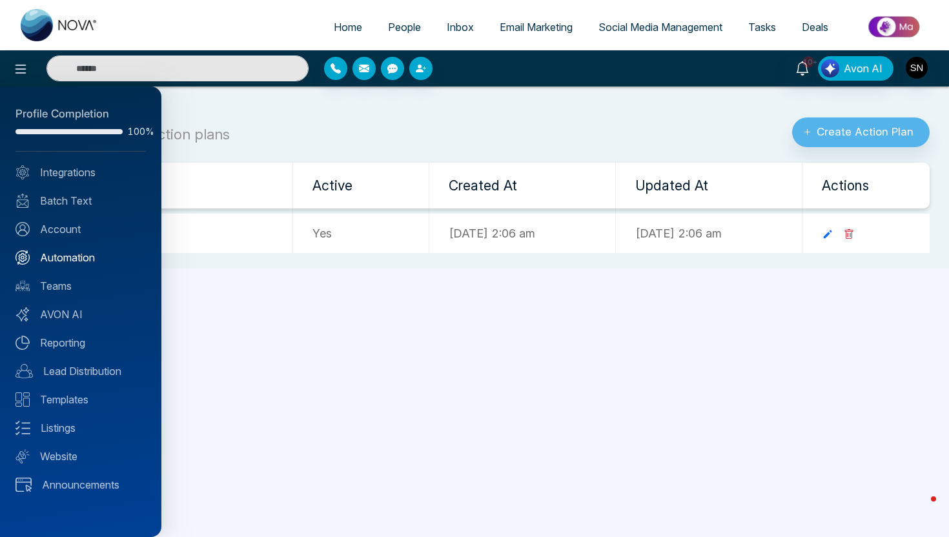
click at [85, 250] on link "Automation" at bounding box center [80, 257] width 130 height 15
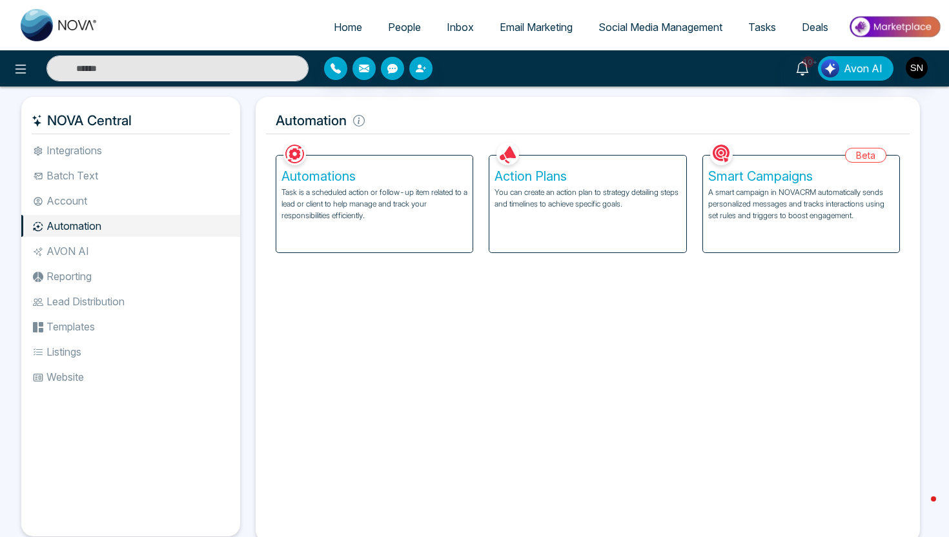
click at [319, 180] on h5 "Automations" at bounding box center [374, 175] width 186 height 15
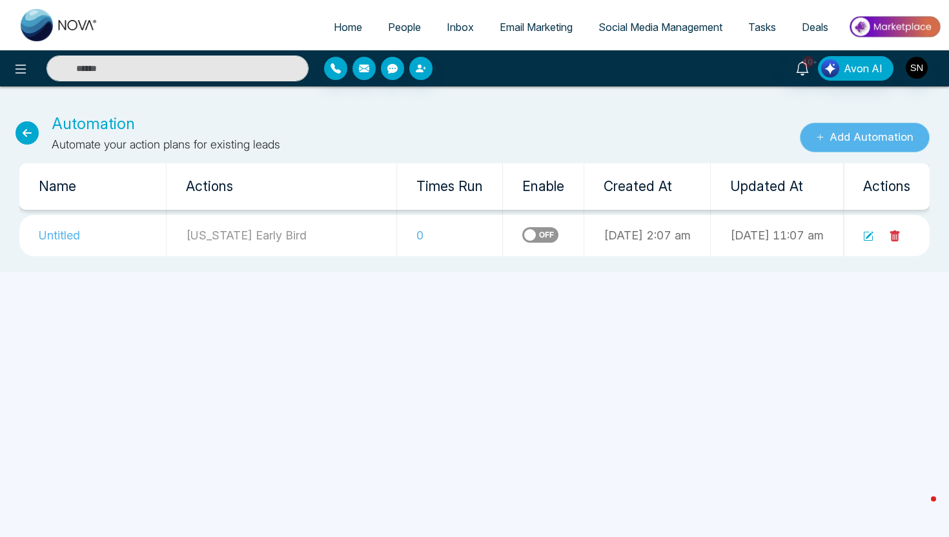
click at [822, 136] on icon "submit" at bounding box center [820, 137] width 8 height 8
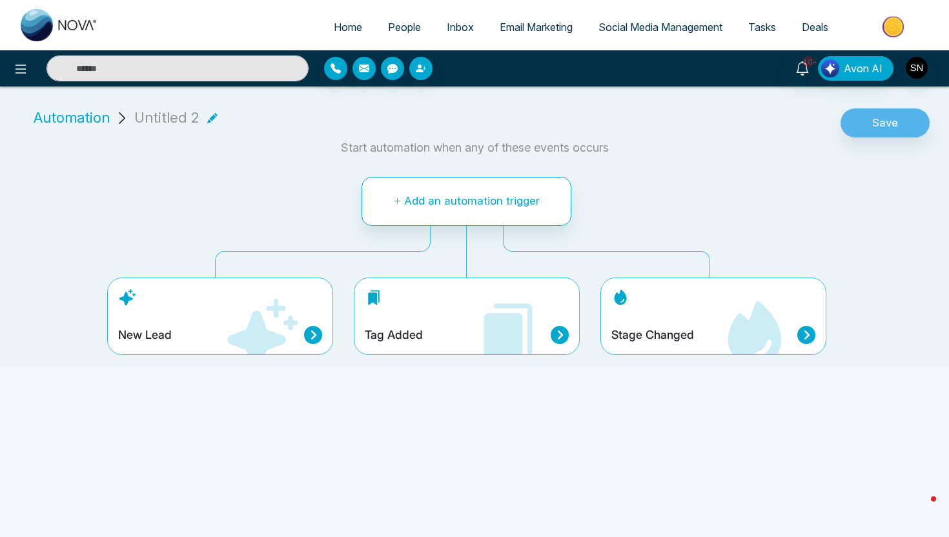
click at [207, 326] on div "New Lead" at bounding box center [220, 335] width 204 height 18
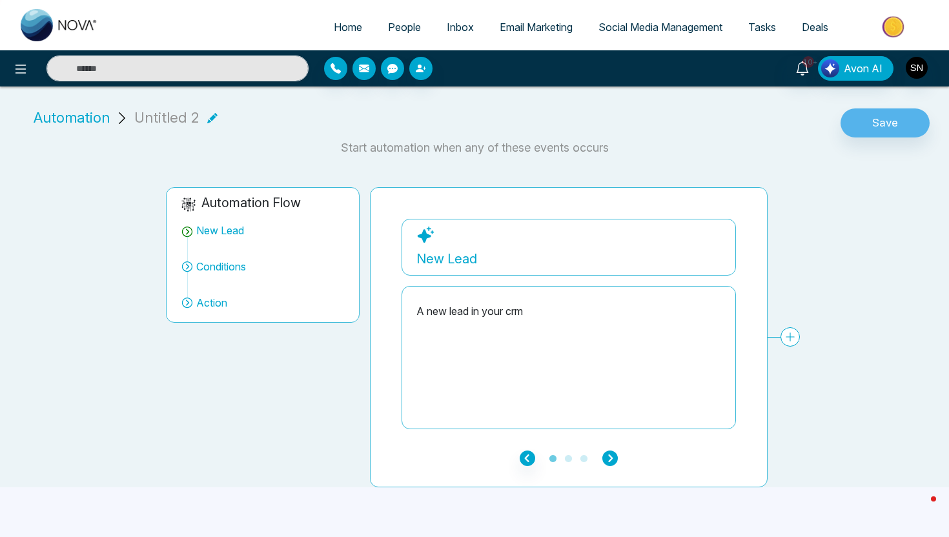
click at [608, 463] on icon "button" at bounding box center [609, 458] width 15 height 15
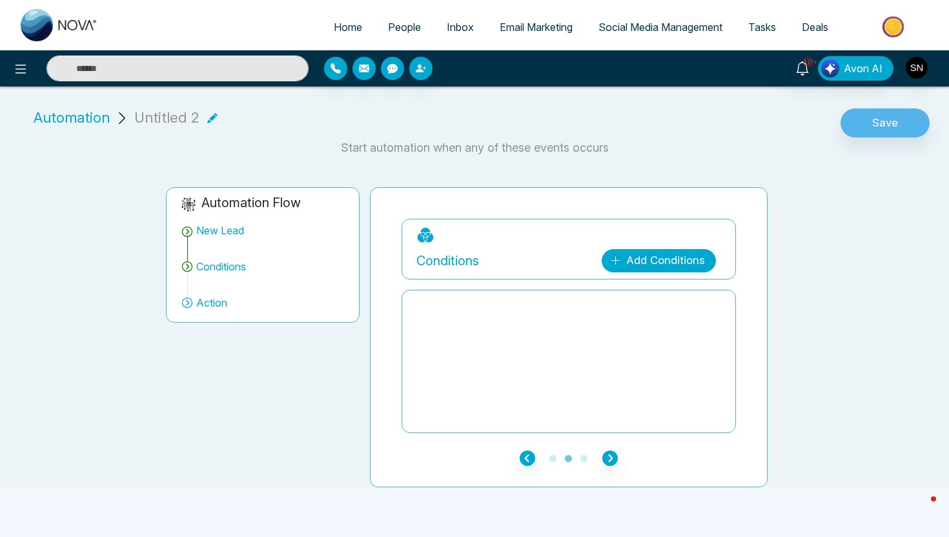
click at [649, 261] on link "Add Conditions" at bounding box center [659, 260] width 114 height 23
click at [653, 293] on select "**********" at bounding box center [656, 299] width 86 height 25
select select "****"
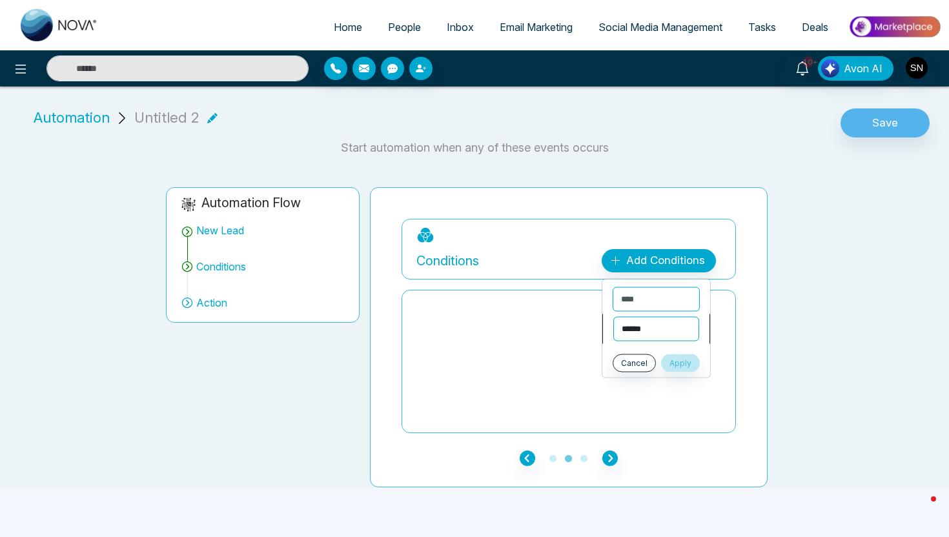
click at [675, 332] on select "**********" at bounding box center [656, 329] width 86 height 25
select select "*******"
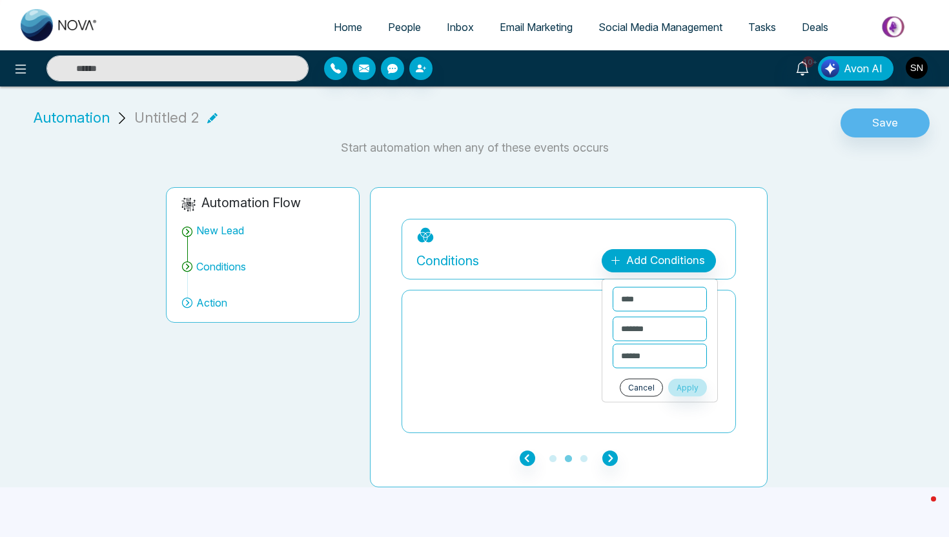
drag, startPoint x: 636, startPoint y: 390, endPoint x: 538, endPoint y: 340, distance: 110.6
click at [635, 390] on button "Cancel" at bounding box center [641, 388] width 43 height 18
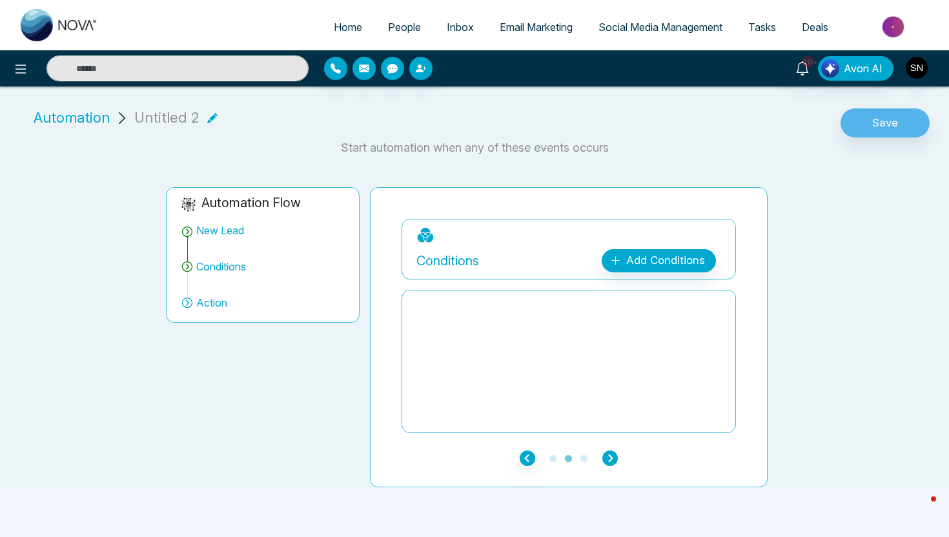
click at [614, 454] on icon "button" at bounding box center [609, 458] width 15 height 15
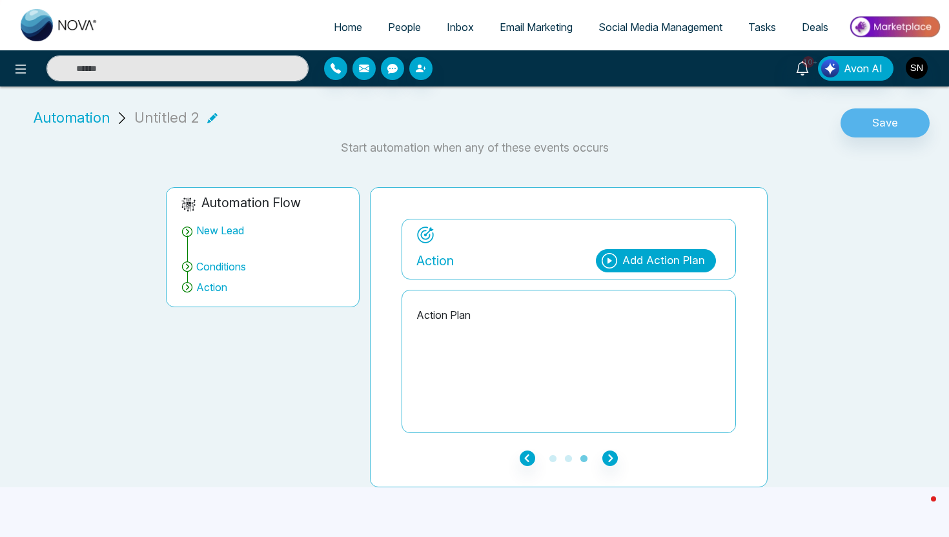
click at [665, 228] on div "Action Add Action Plan" at bounding box center [568, 249] width 334 height 61
click at [25, 70] on icon at bounding box center [20, 68] width 15 height 15
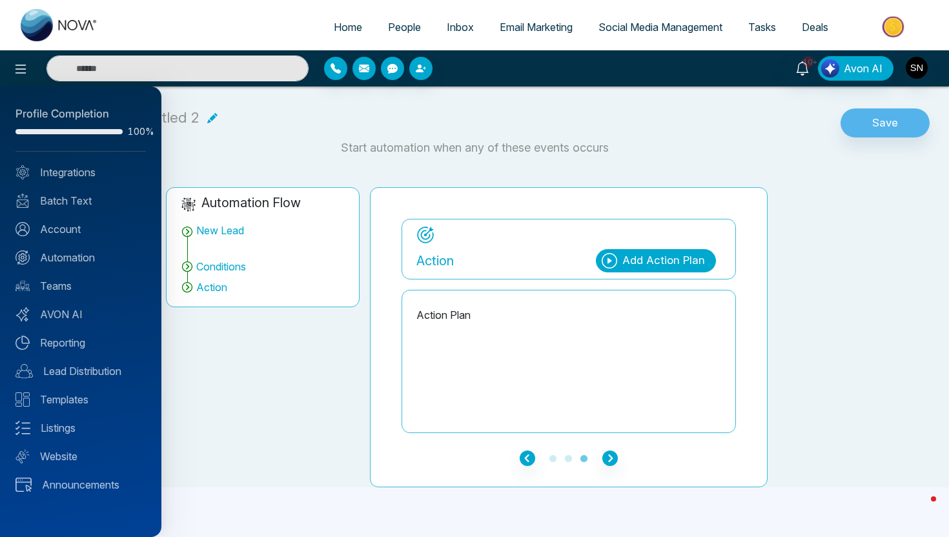
click at [9, 69] on div at bounding box center [474, 268] width 949 height 537
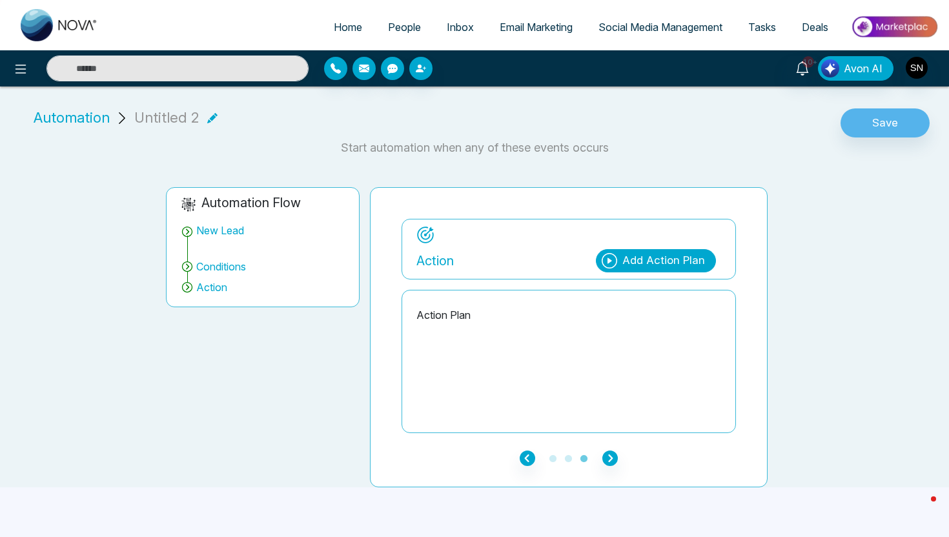
click at [334, 25] on span "Home" at bounding box center [348, 27] width 28 height 13
select select "*"
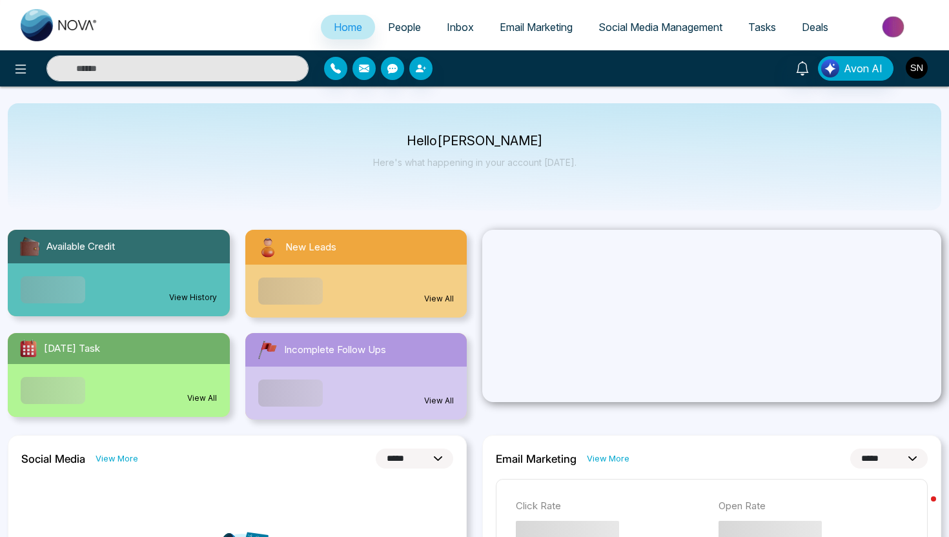
click at [920, 68] on img "button" at bounding box center [917, 68] width 22 height 22
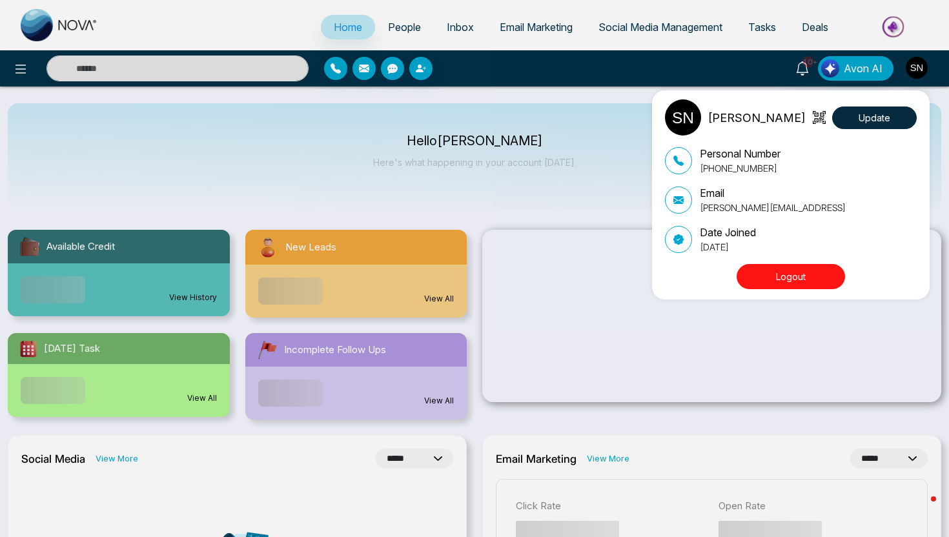
click at [785, 270] on button "Logout" at bounding box center [791, 276] width 108 height 25
